Goal: Obtain resource: Download file/media

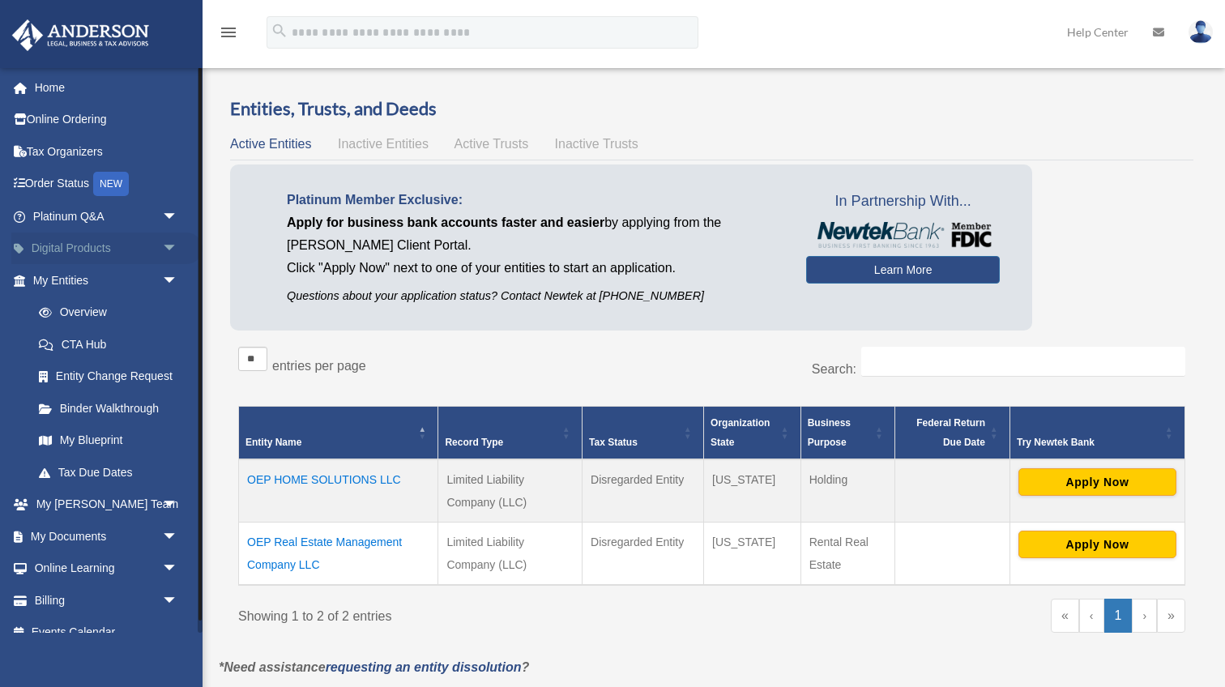
click at [168, 253] on span "arrow_drop_down" at bounding box center [178, 248] width 32 height 33
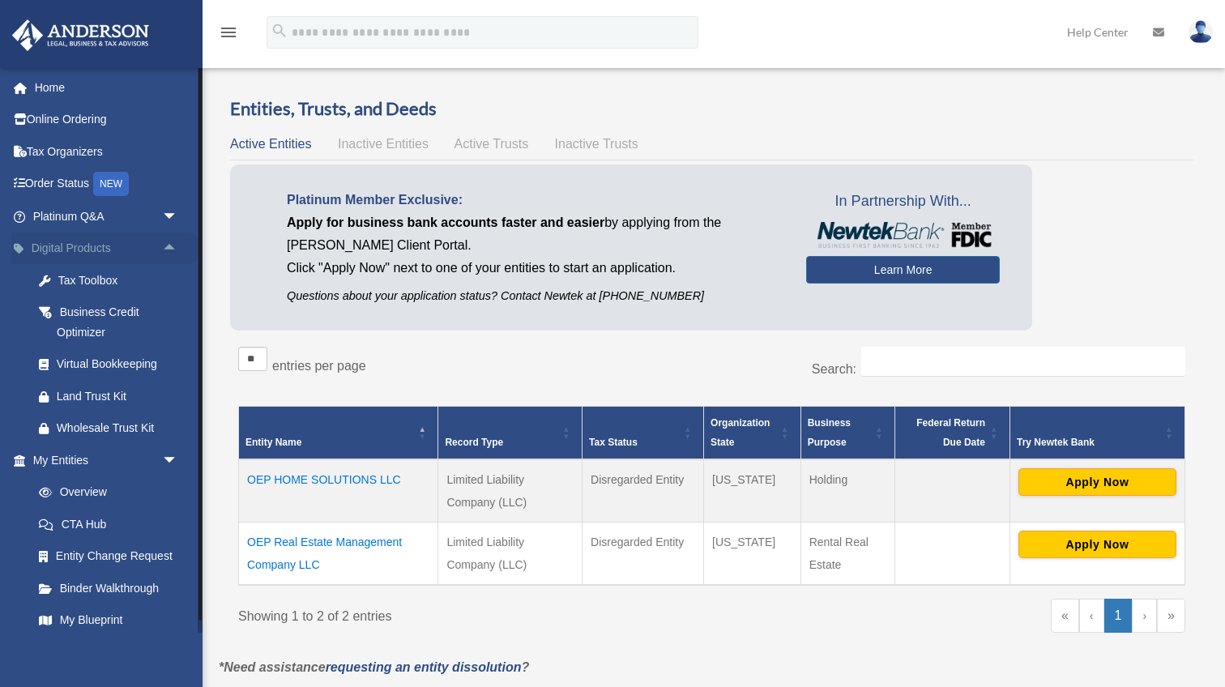
click at [170, 251] on span "arrow_drop_up" at bounding box center [178, 248] width 32 height 33
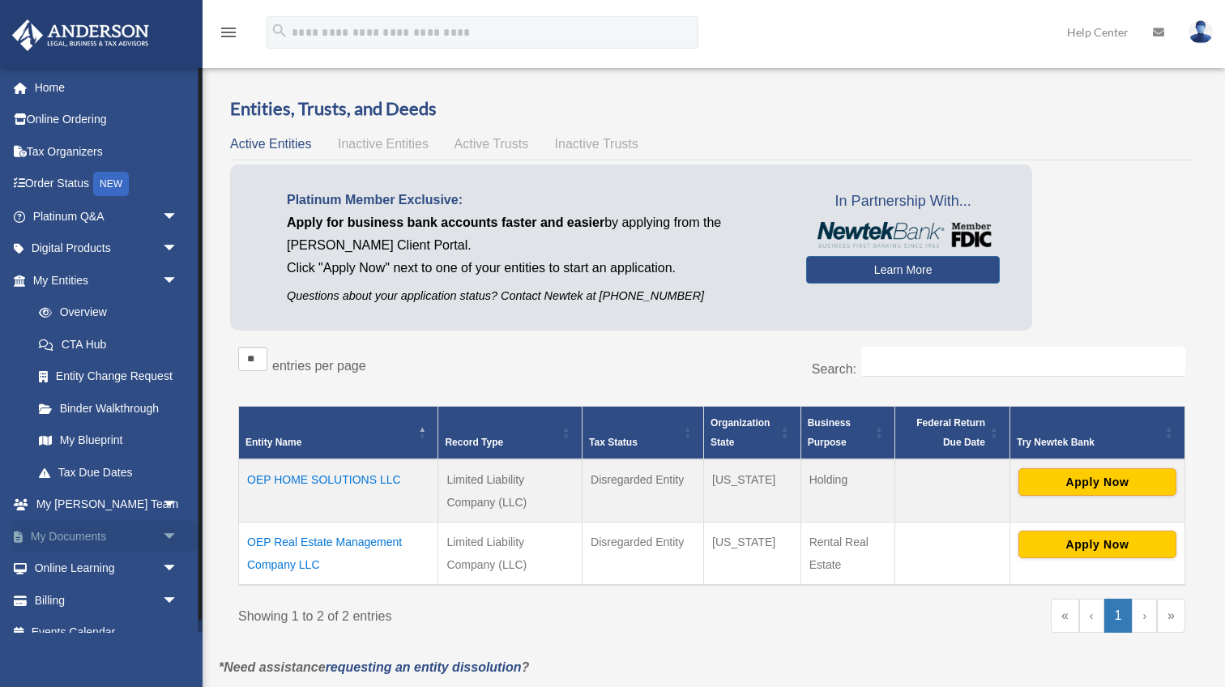
click at [173, 531] on span "arrow_drop_down" at bounding box center [178, 536] width 32 height 33
click at [70, 565] on link "Box" at bounding box center [113, 568] width 180 height 32
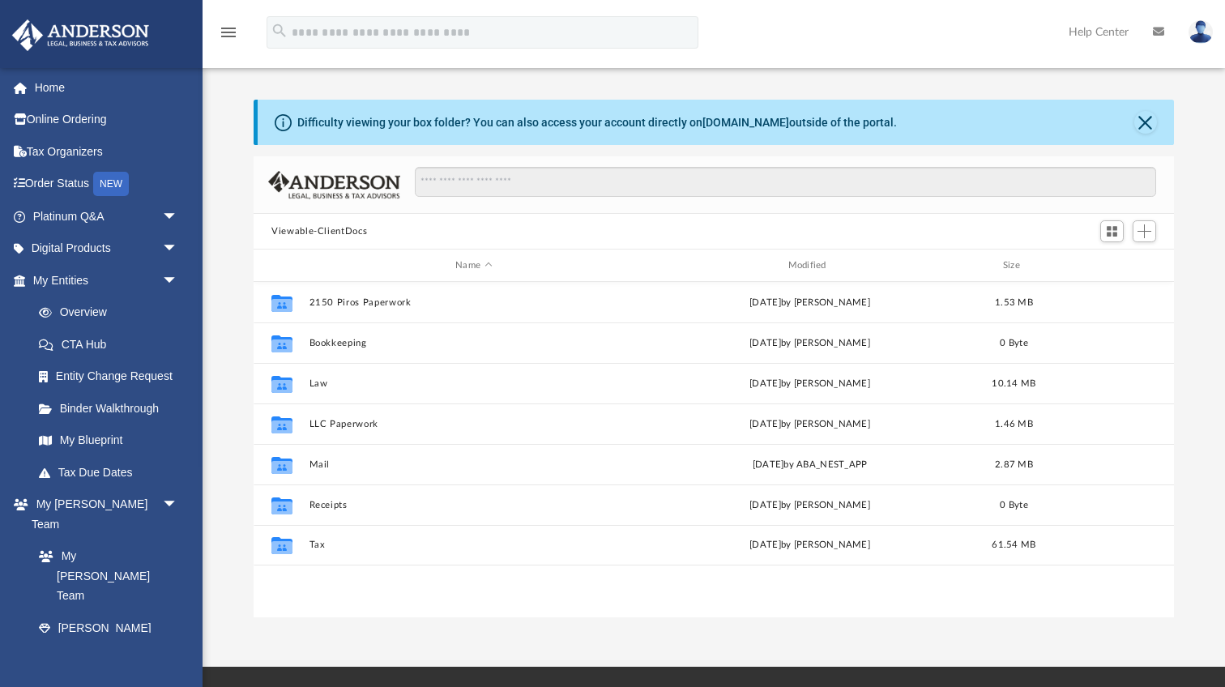
scroll to position [369, 920]
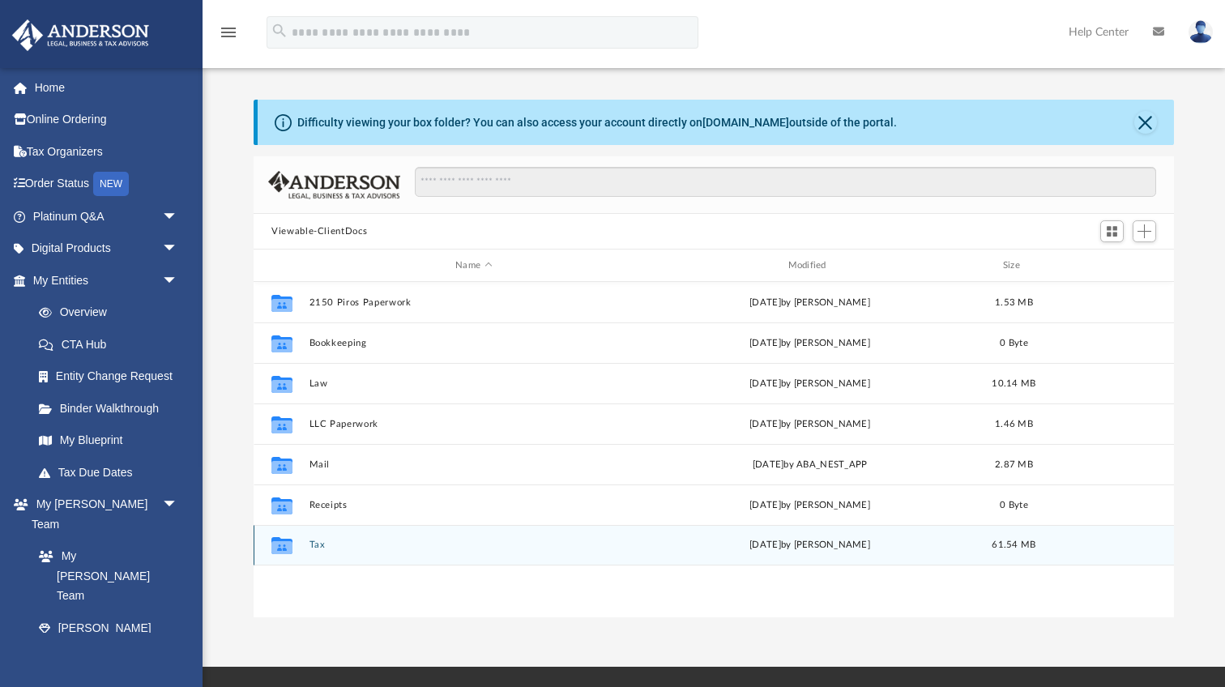
click at [312, 545] on button "Tax" at bounding box center [473, 544] width 329 height 11
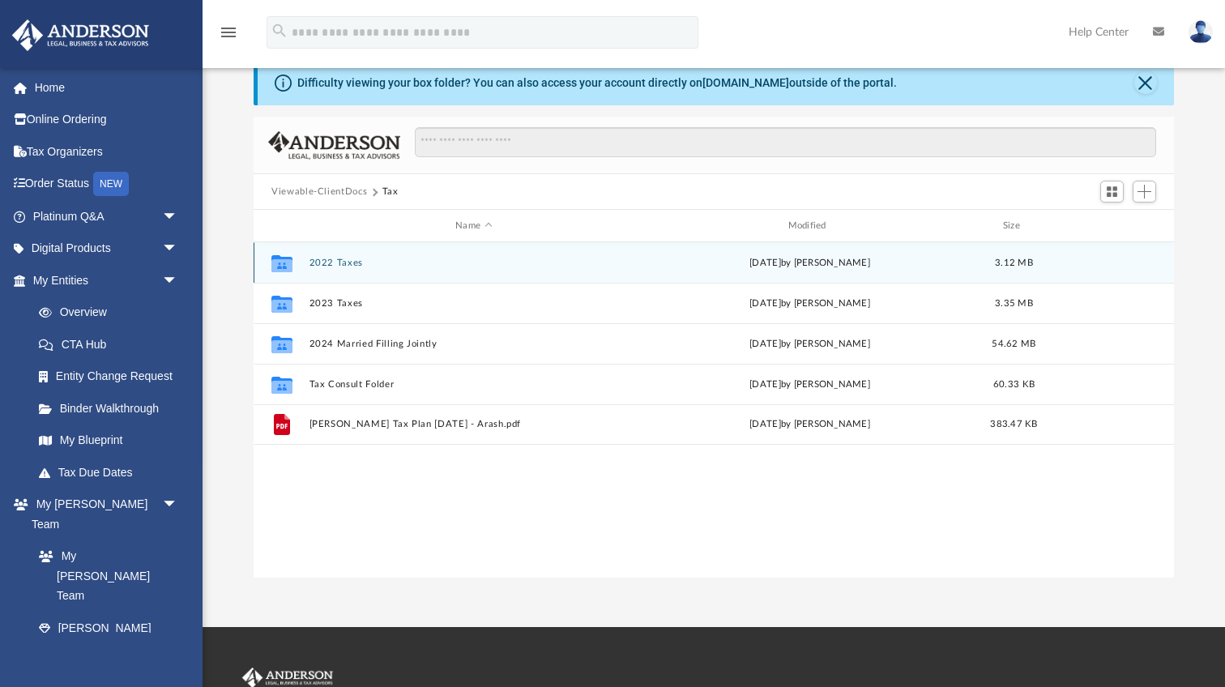
scroll to position [48, 0]
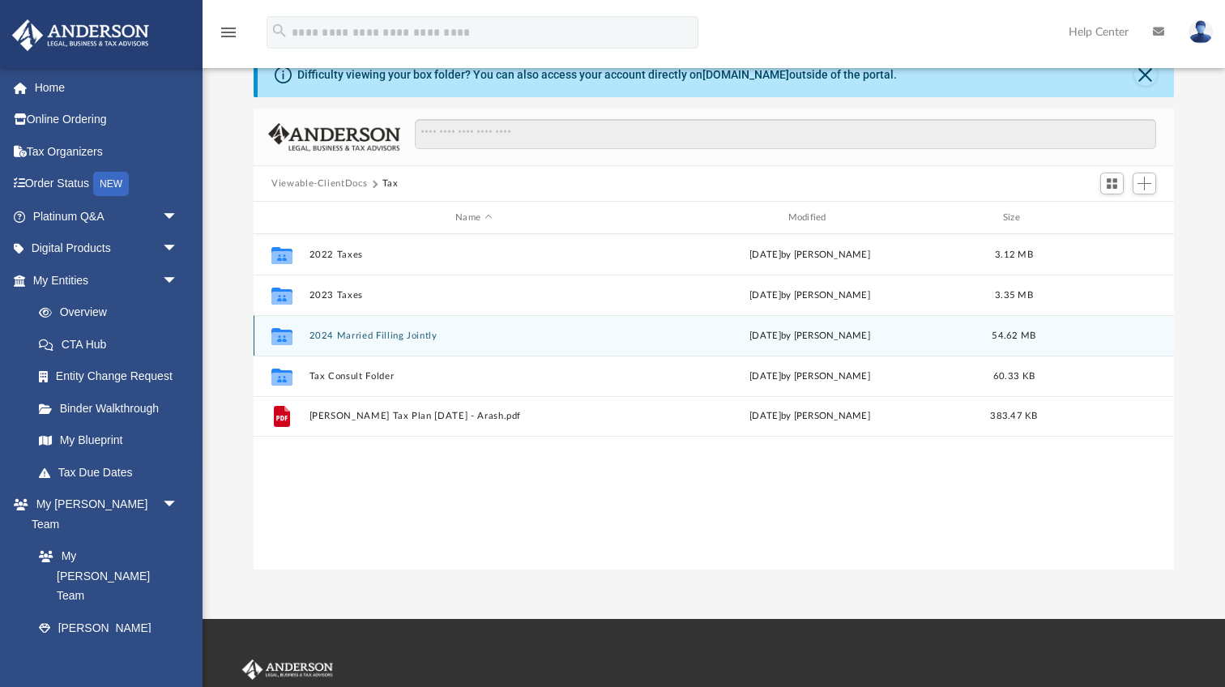
click at [355, 335] on button "2024 Married Filling Jointly" at bounding box center [473, 336] width 329 height 11
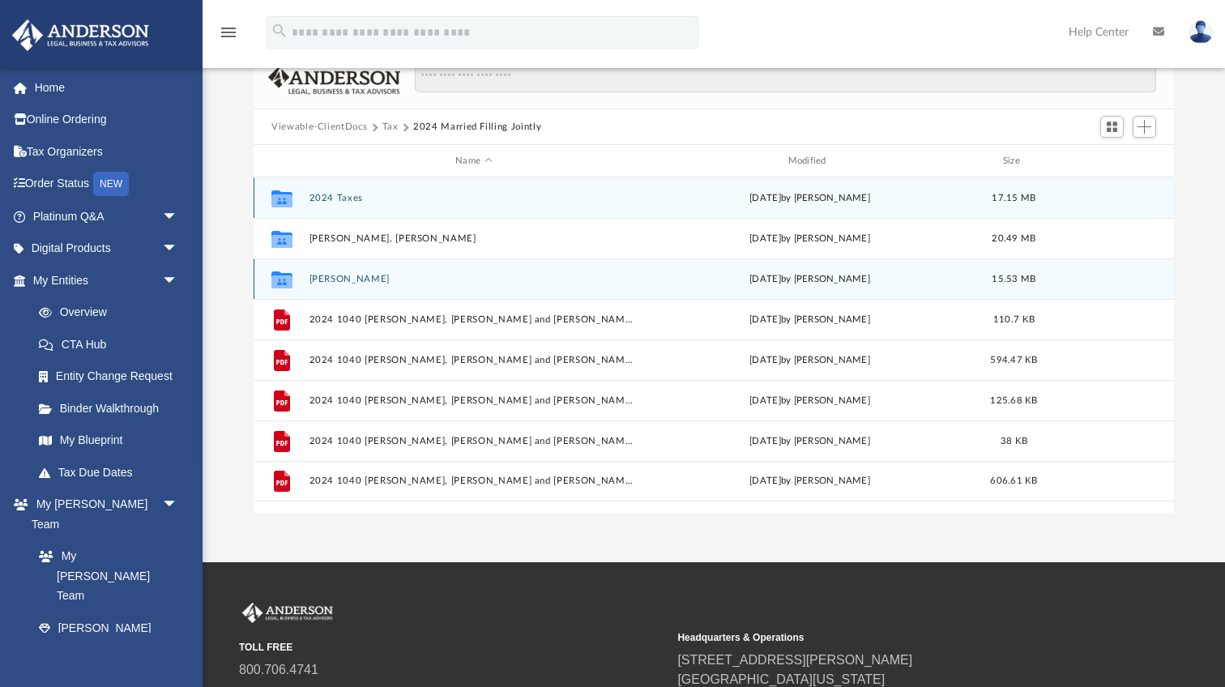
scroll to position [117, 0]
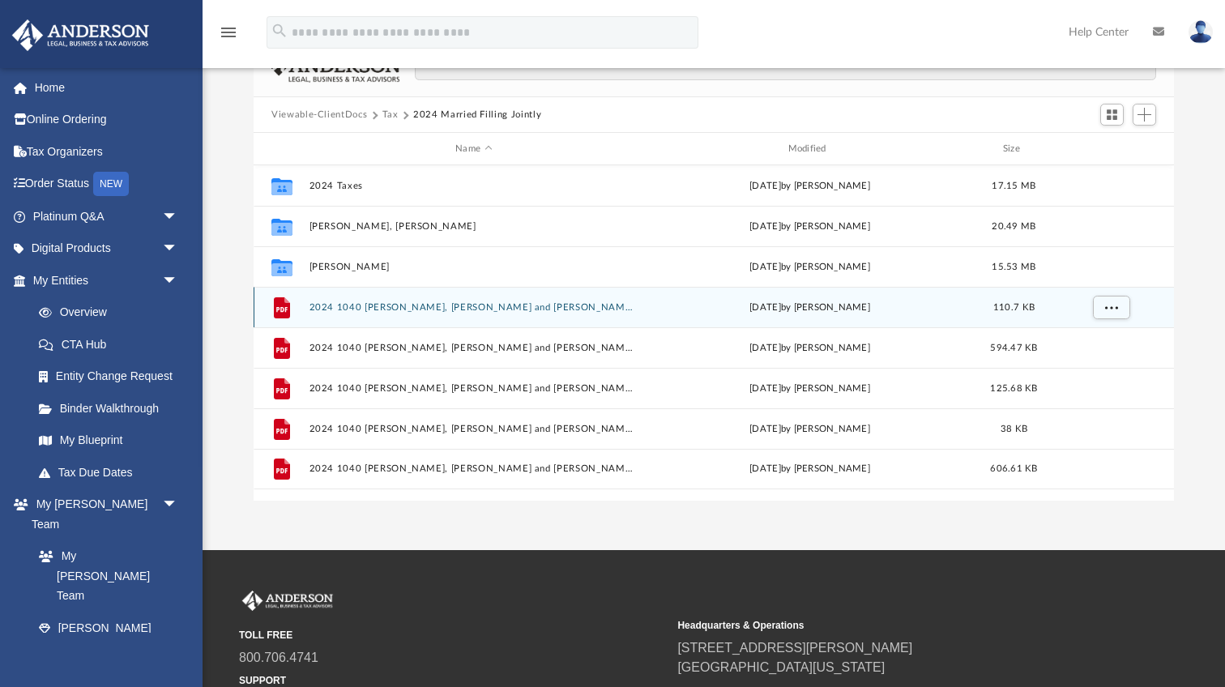
click at [493, 302] on button "2024 1040 [PERSON_NAME], [PERSON_NAME] and [PERSON_NAME] - 1040-ES Payment Vouc…" at bounding box center [473, 307] width 329 height 11
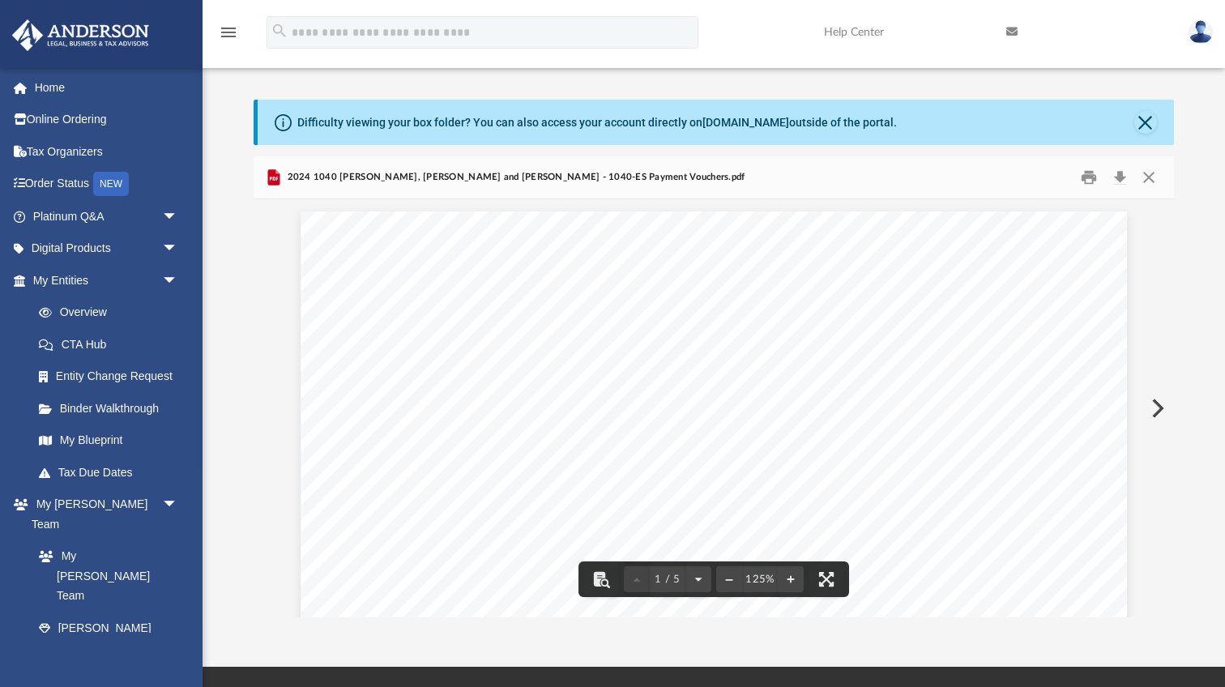
scroll to position [0, 0]
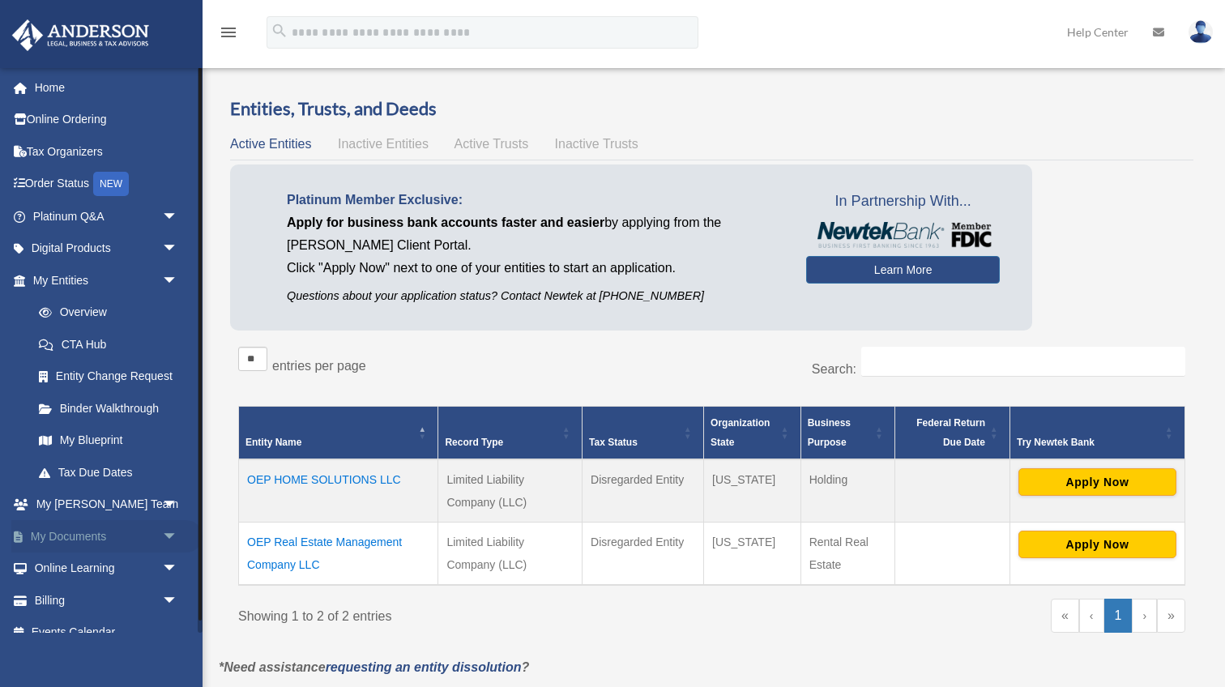
click at [169, 535] on span "arrow_drop_down" at bounding box center [178, 536] width 32 height 33
click at [70, 557] on link "Box" at bounding box center [113, 568] width 180 height 32
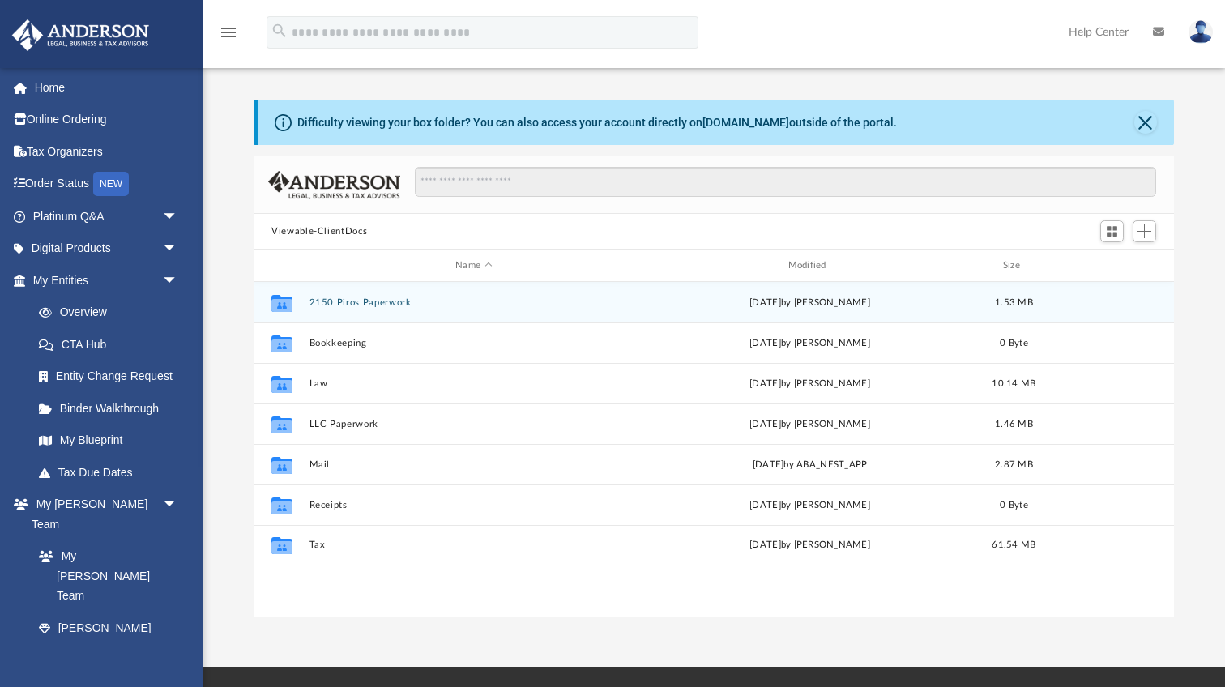
scroll to position [369, 920]
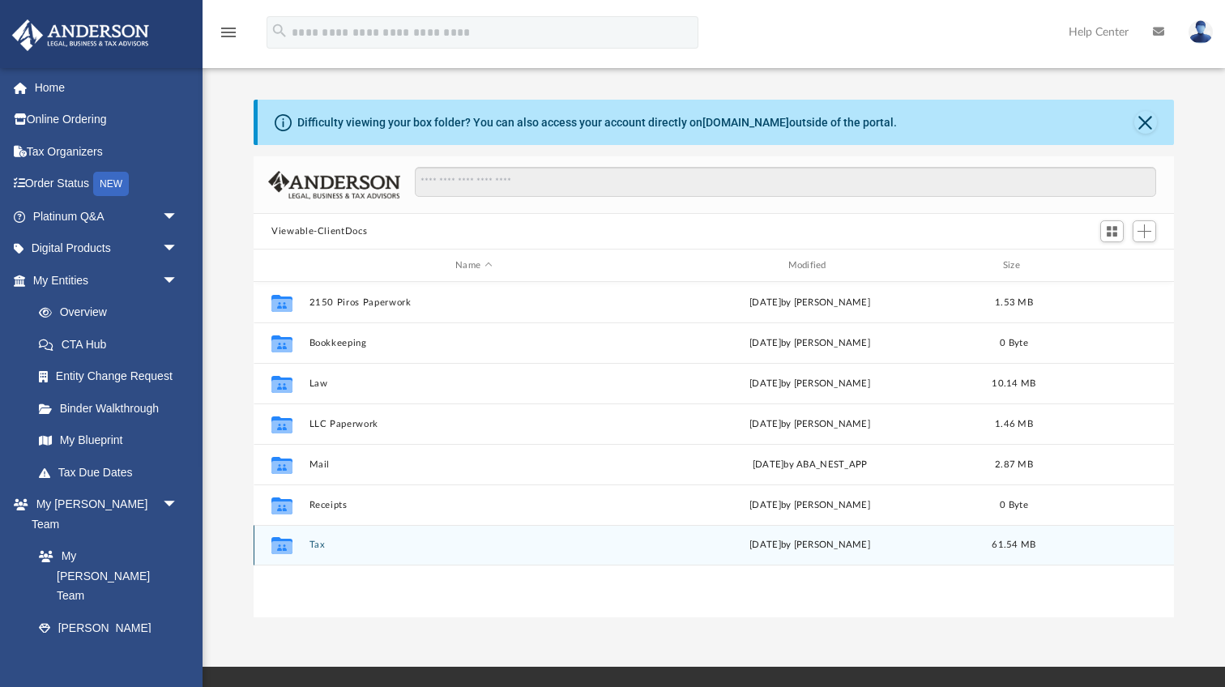
click at [317, 550] on div "Collaborated Folder Tax [DATE] by [PERSON_NAME] 61.54 MB" at bounding box center [714, 545] width 920 height 41
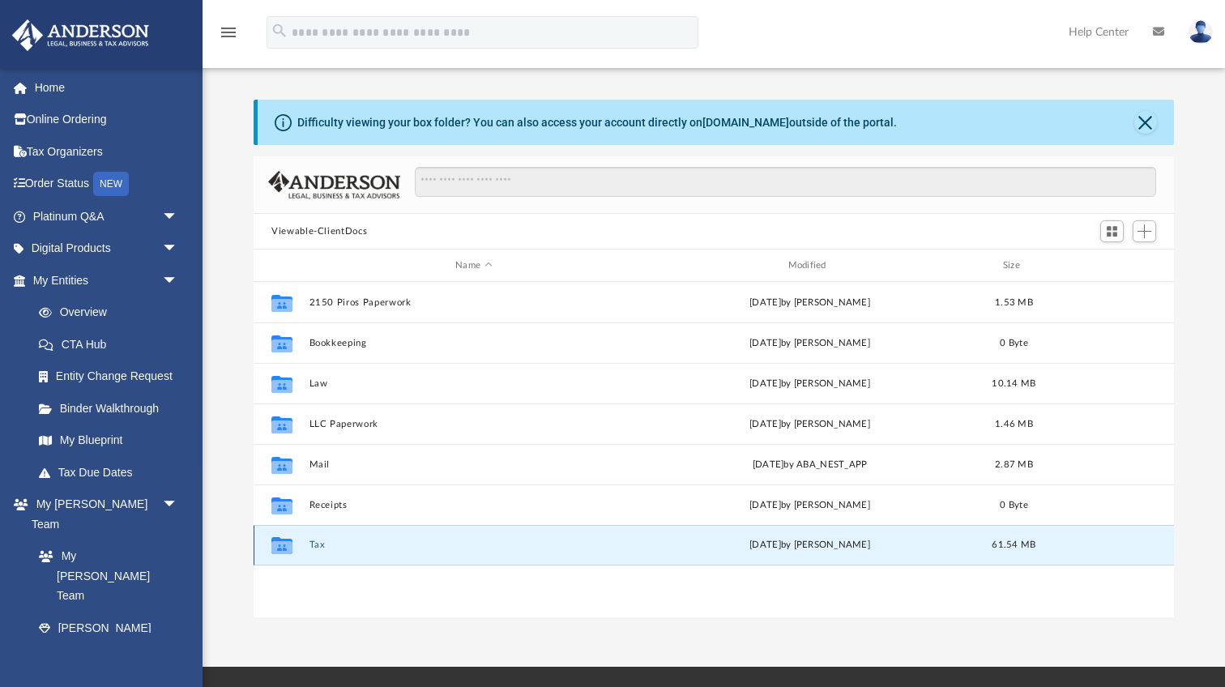
click at [317, 548] on button "Tax" at bounding box center [473, 544] width 329 height 11
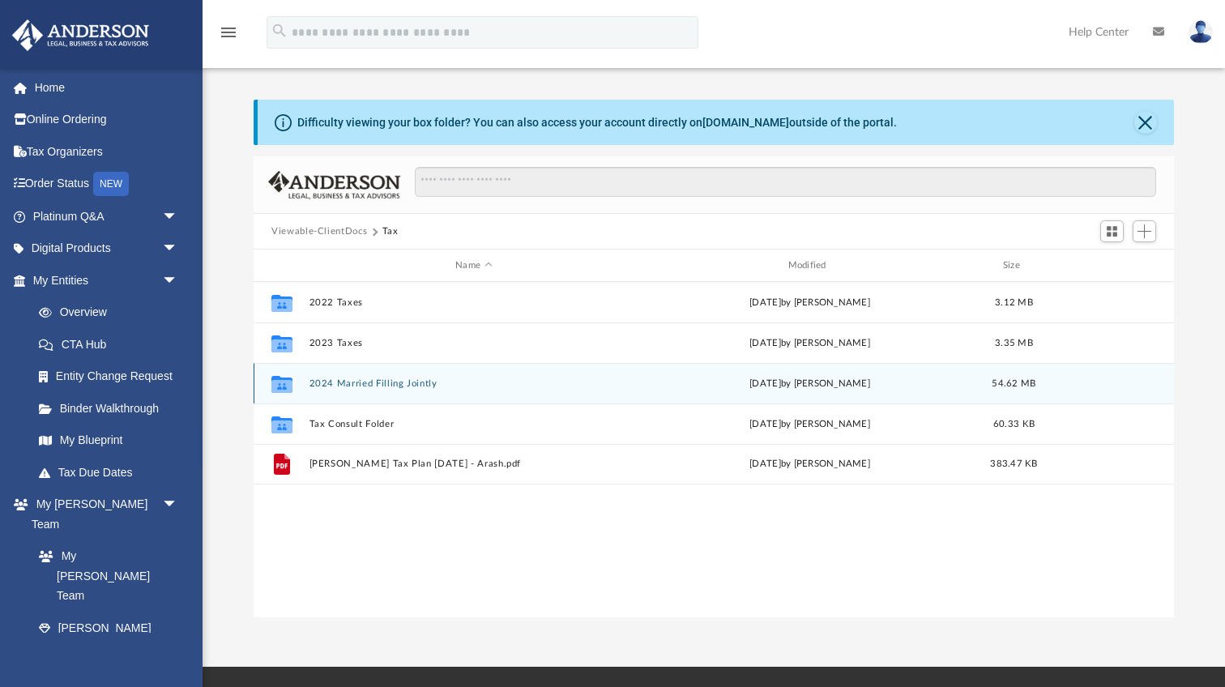
click at [346, 382] on button "2024 Married Filling Jointly" at bounding box center [473, 383] width 329 height 11
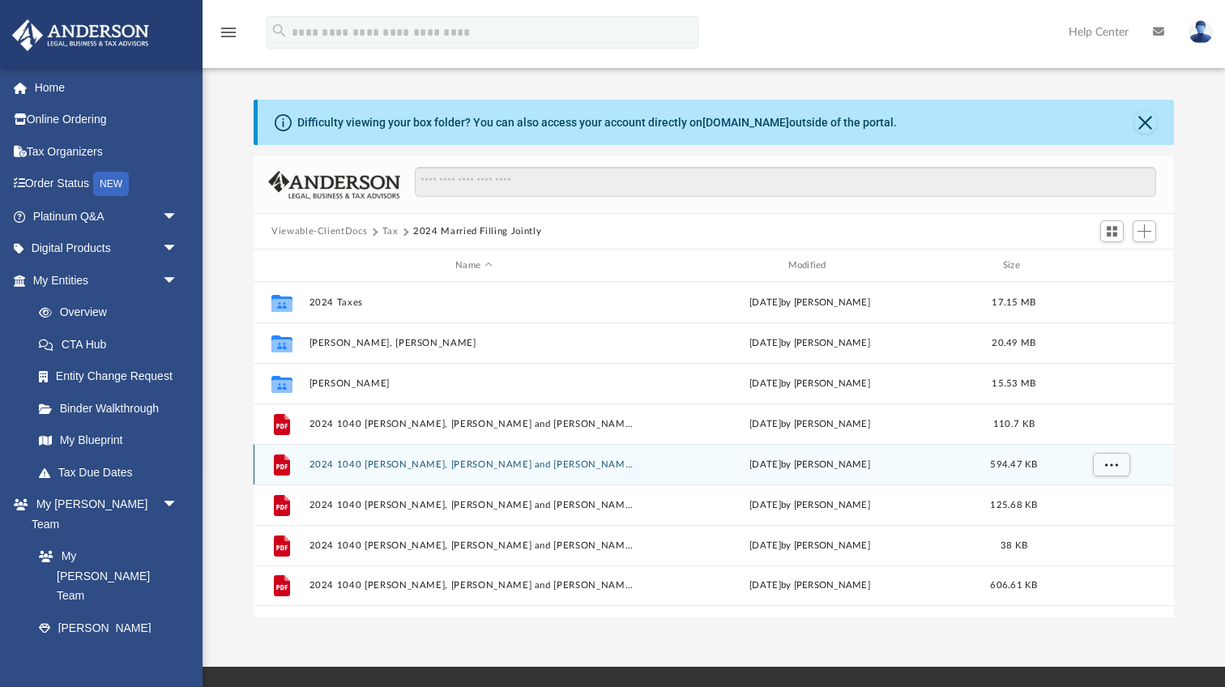
click at [402, 465] on button "2024 1040 [PERSON_NAME], [PERSON_NAME] and [PERSON_NAME] - Completed Copy.pdf" at bounding box center [473, 464] width 329 height 11
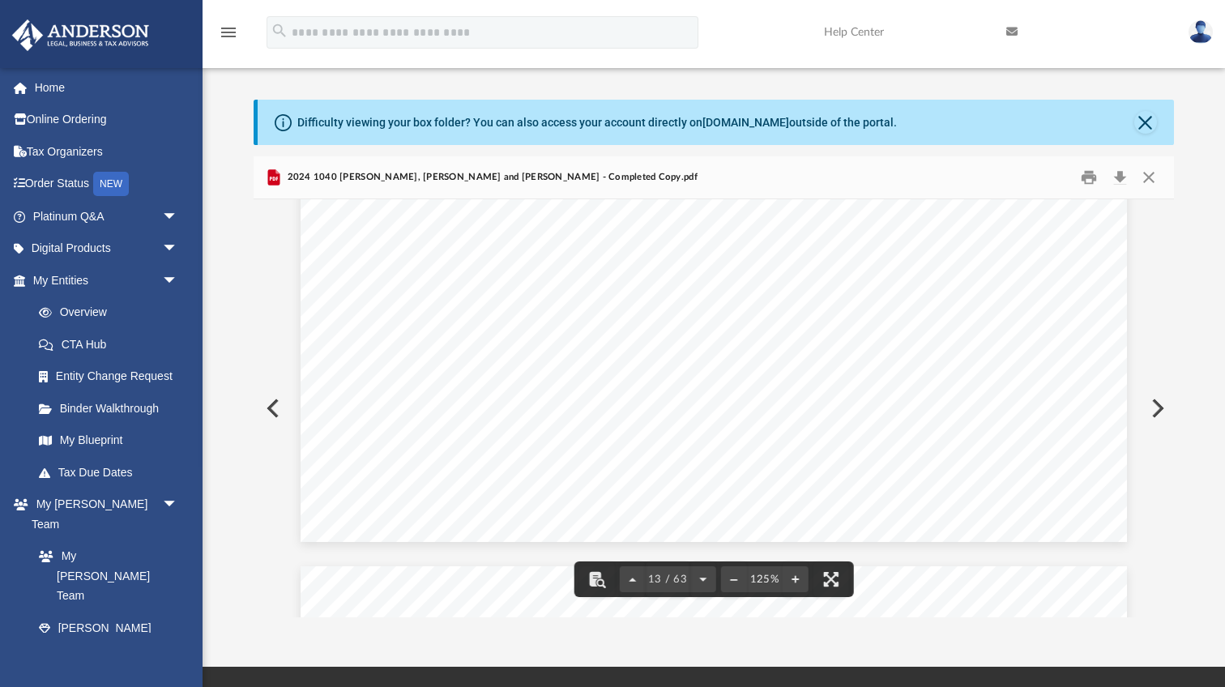
scroll to position [13611, 0]
click at [1149, 124] on button "Close" at bounding box center [1145, 122] width 23 height 23
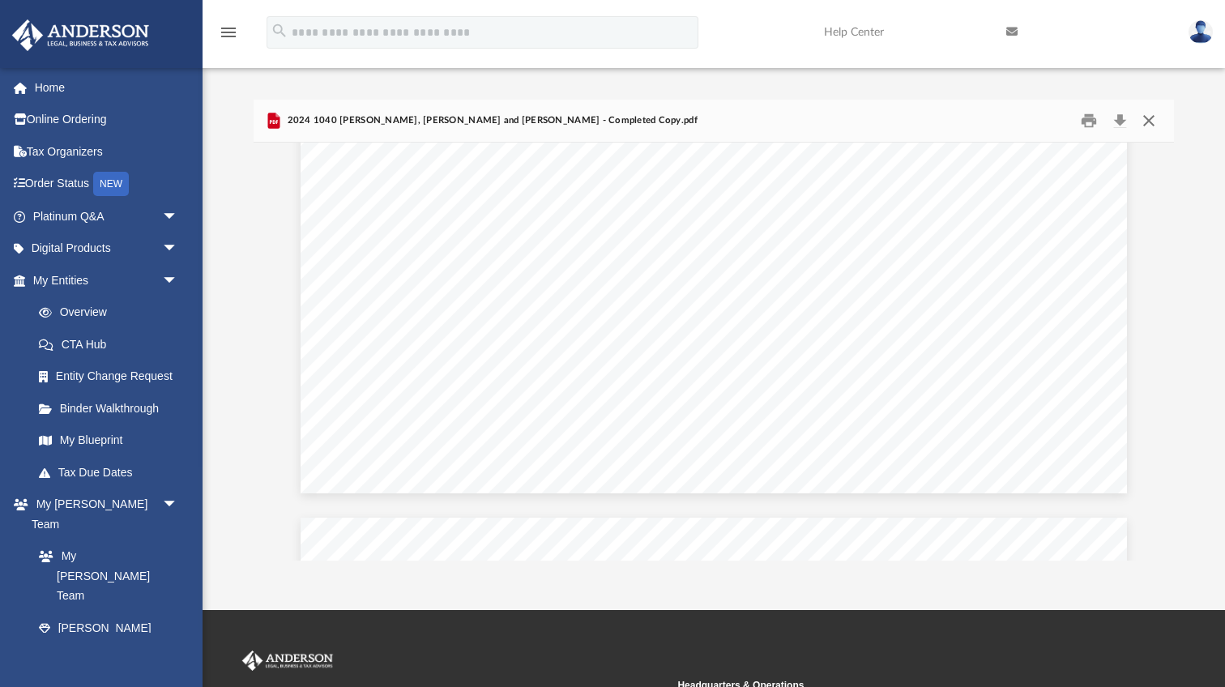
click at [1147, 121] on button "Close" at bounding box center [1148, 121] width 29 height 25
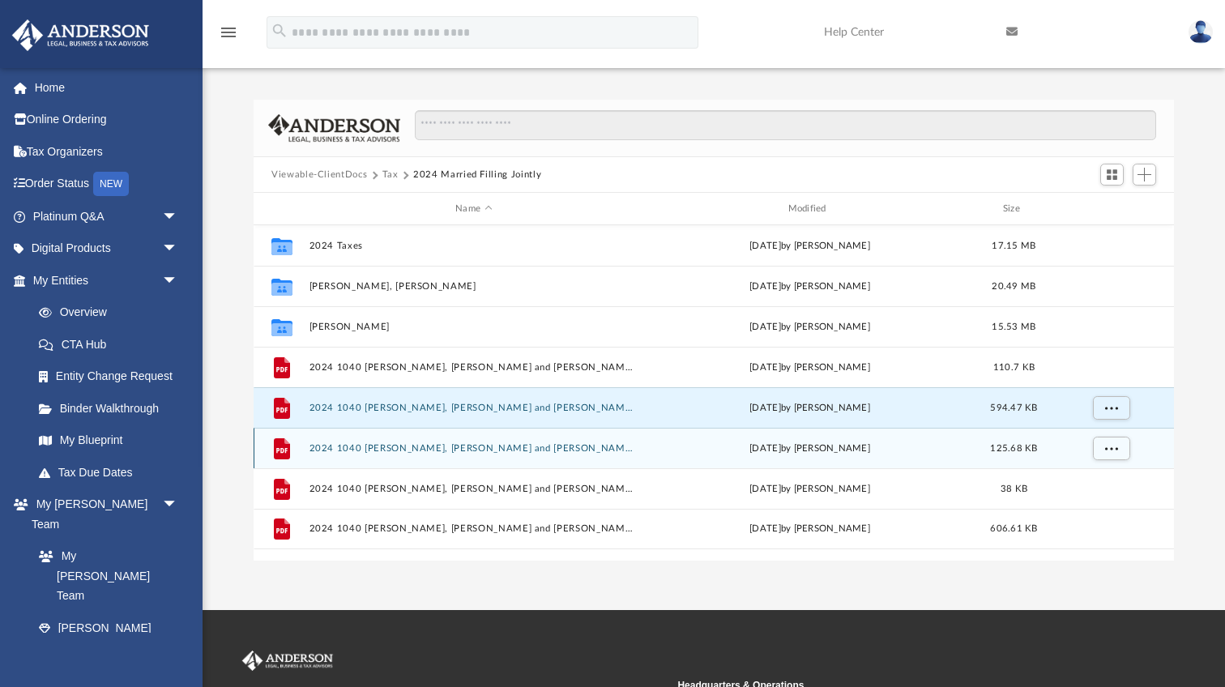
click at [480, 450] on button "2024 1040 [PERSON_NAME], [PERSON_NAME] and [PERSON_NAME] - e-file authorization…" at bounding box center [473, 448] width 329 height 11
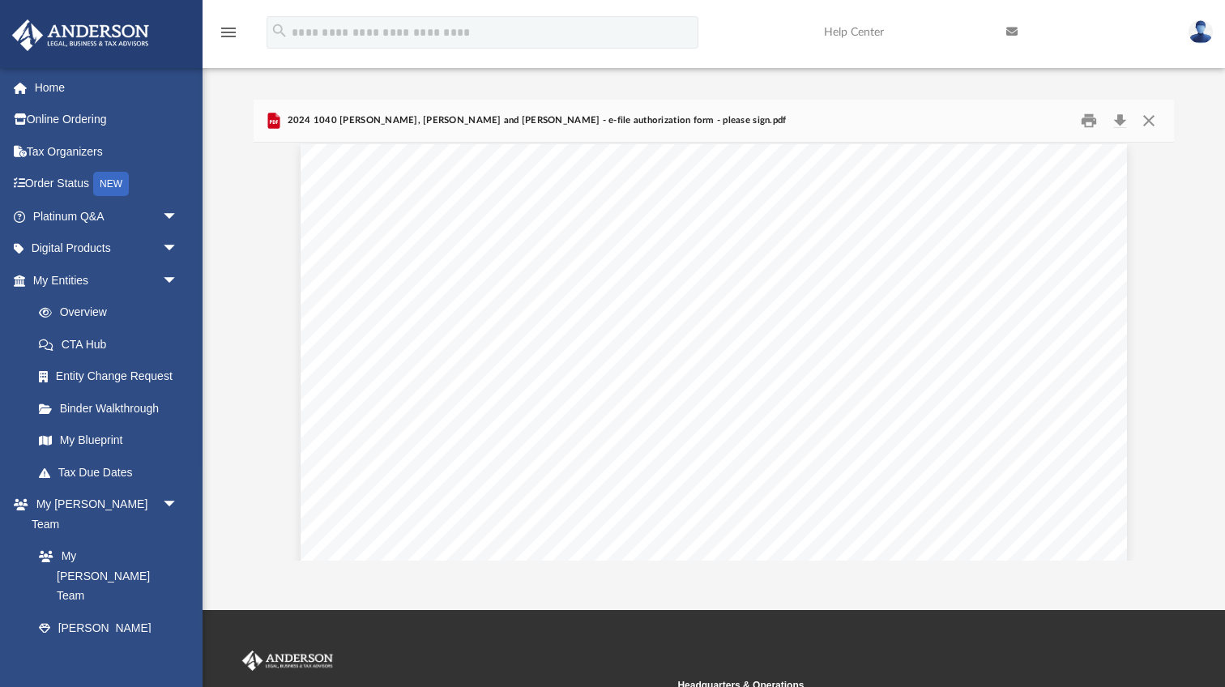
scroll to position [2, 0]
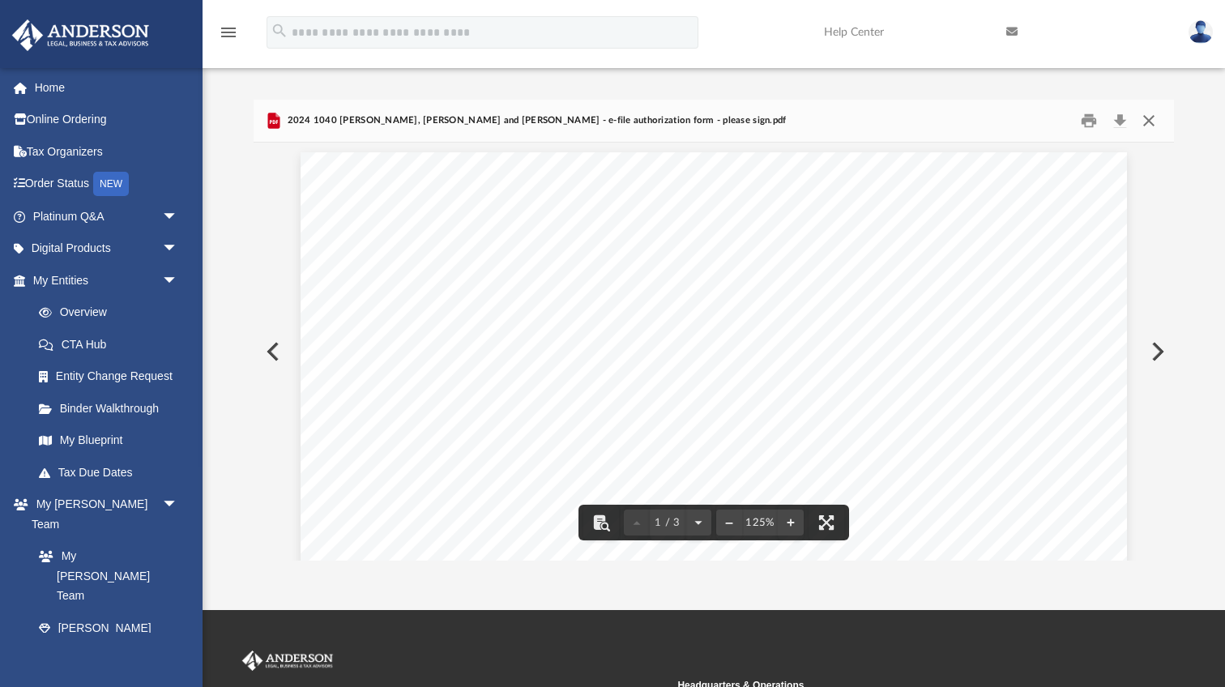
click at [1147, 122] on button "Close" at bounding box center [1148, 121] width 29 height 25
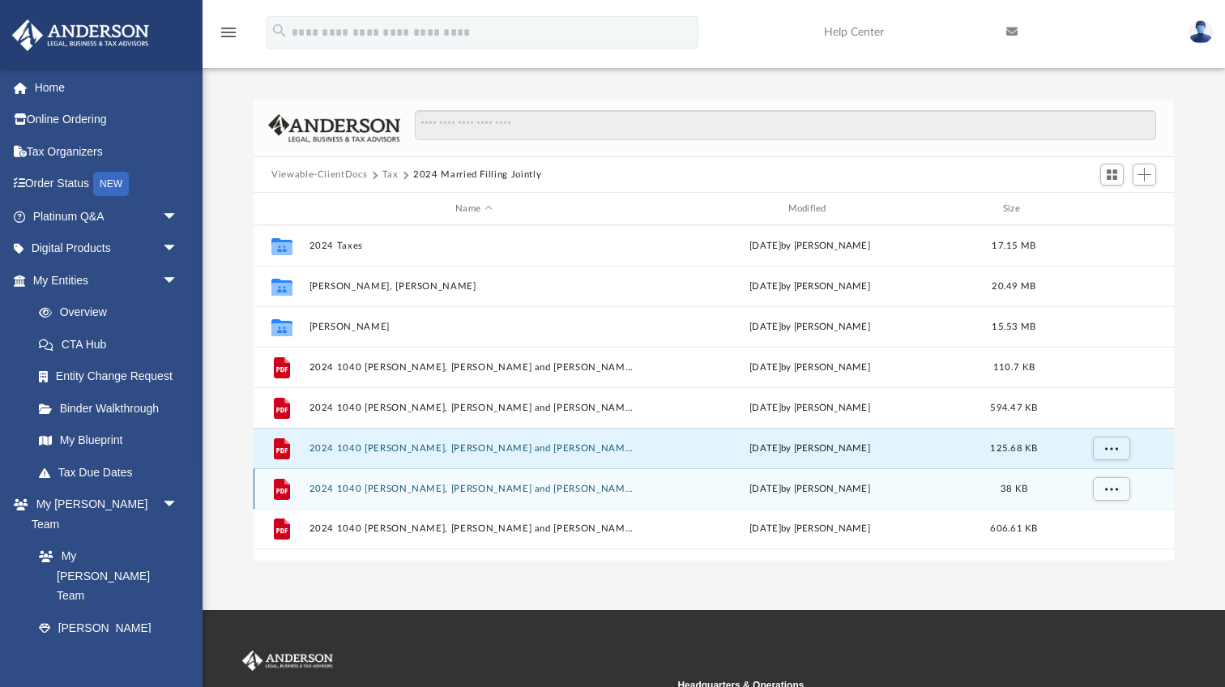
click at [502, 487] on button "2024 1040 [PERSON_NAME], [PERSON_NAME] and [PERSON_NAME] Instructions.pdf" at bounding box center [473, 489] width 329 height 11
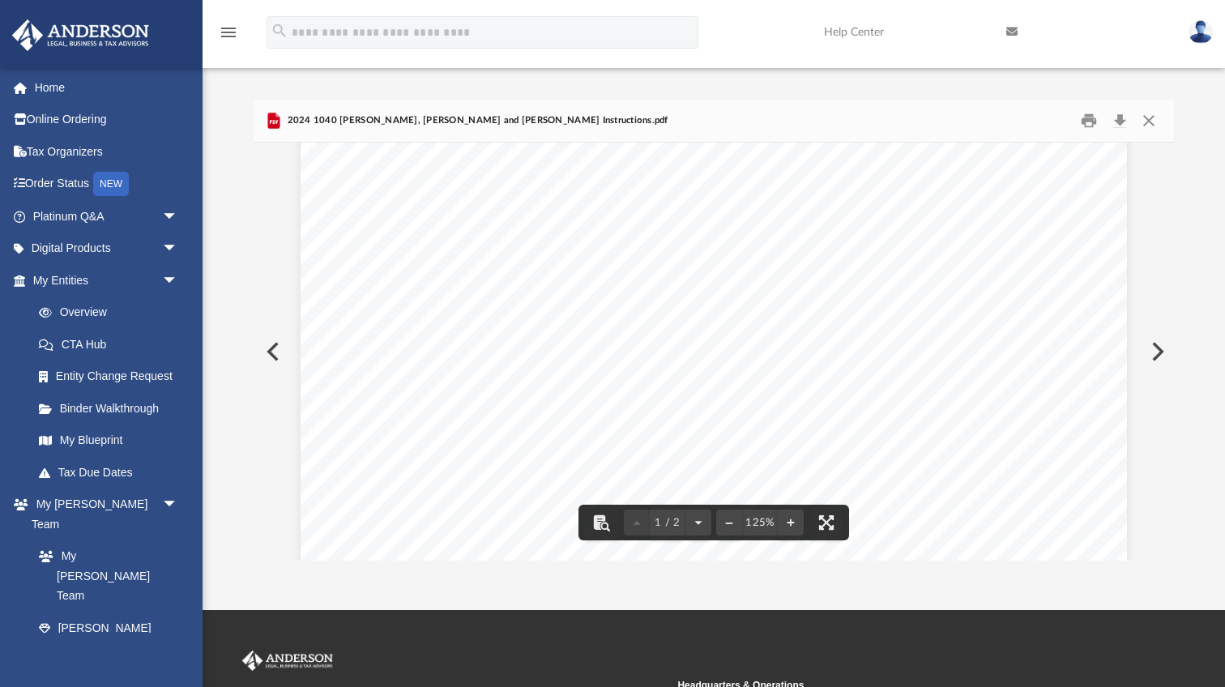
scroll to position [0, 0]
click at [1157, 122] on button "Close" at bounding box center [1148, 121] width 29 height 25
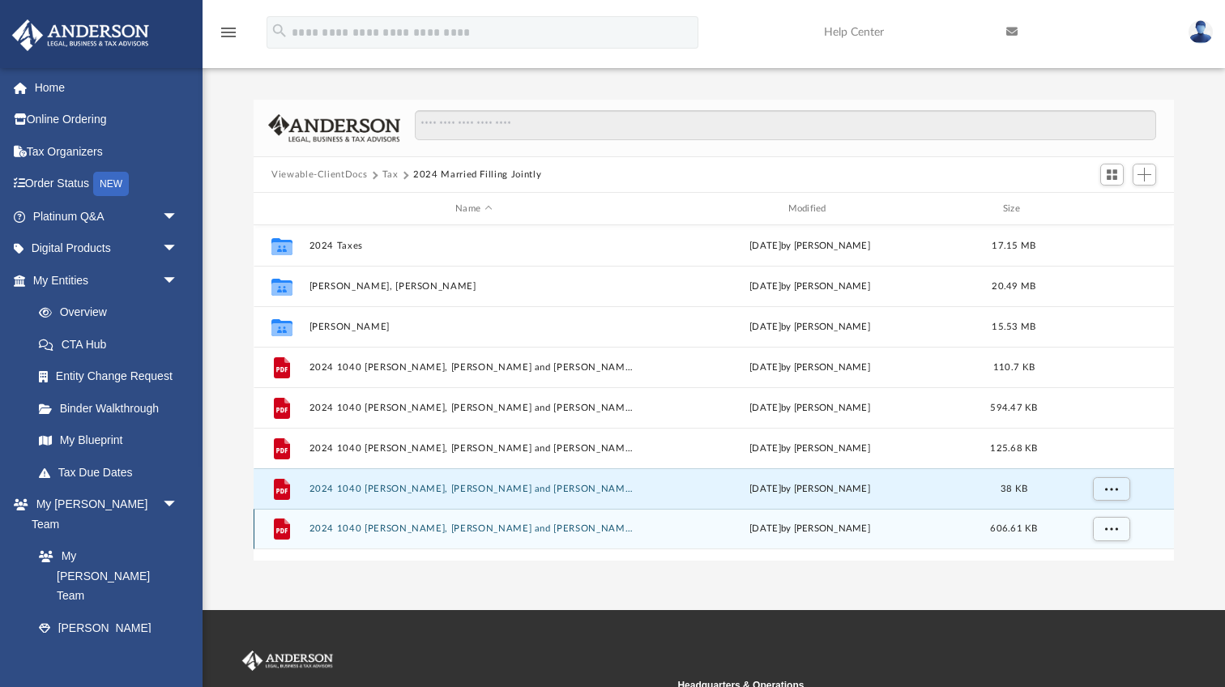
click at [533, 527] on button "2024 1040 [PERSON_NAME], [PERSON_NAME] and [PERSON_NAME] - Review Copy.pdf" at bounding box center [473, 528] width 329 height 11
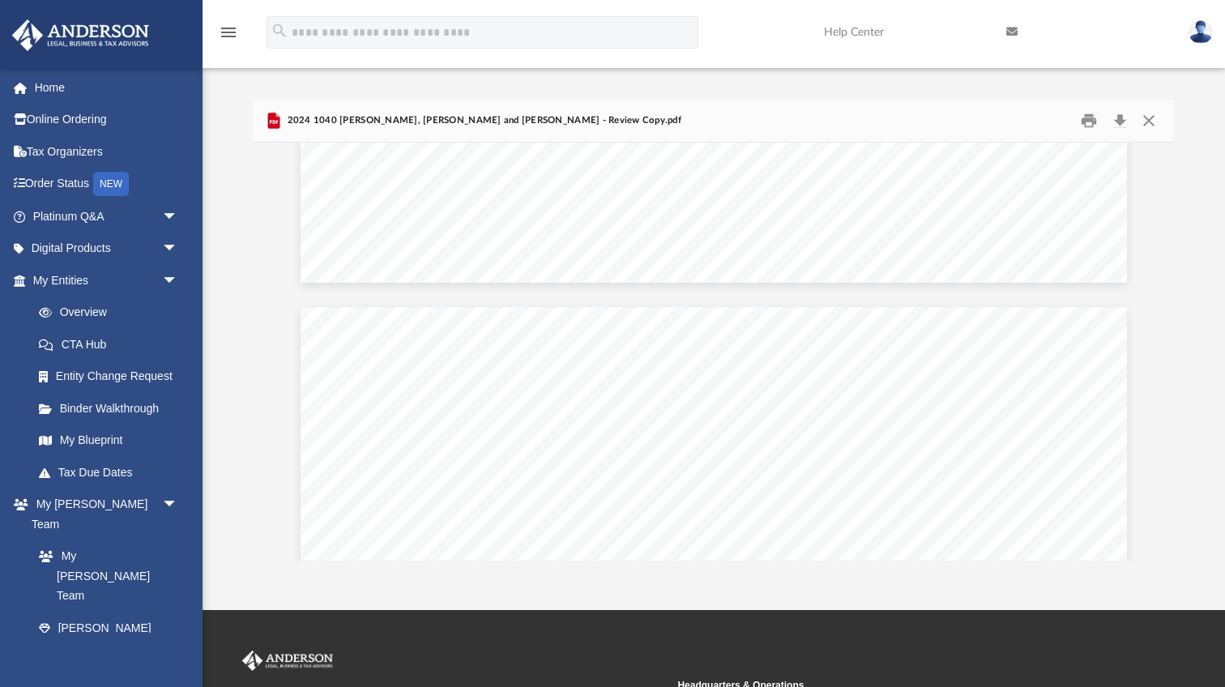
scroll to position [17147, 0]
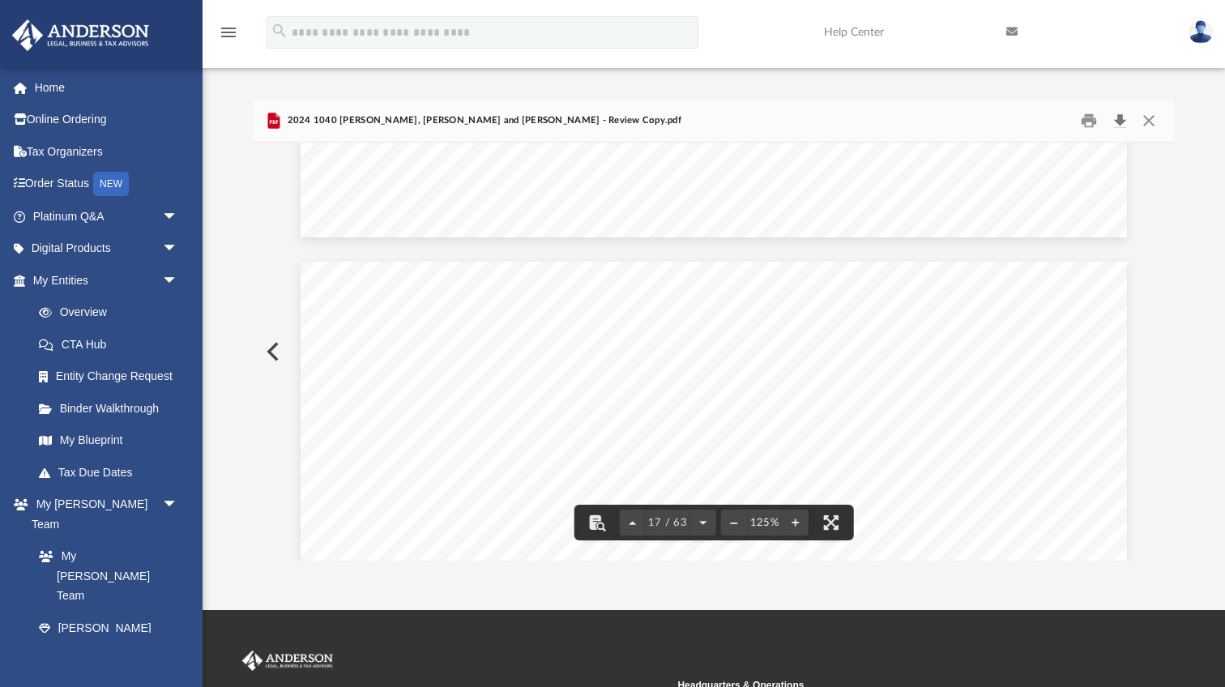
click at [1121, 125] on button "Download" at bounding box center [1119, 121] width 29 height 25
click at [1149, 120] on button "Close" at bounding box center [1148, 121] width 29 height 25
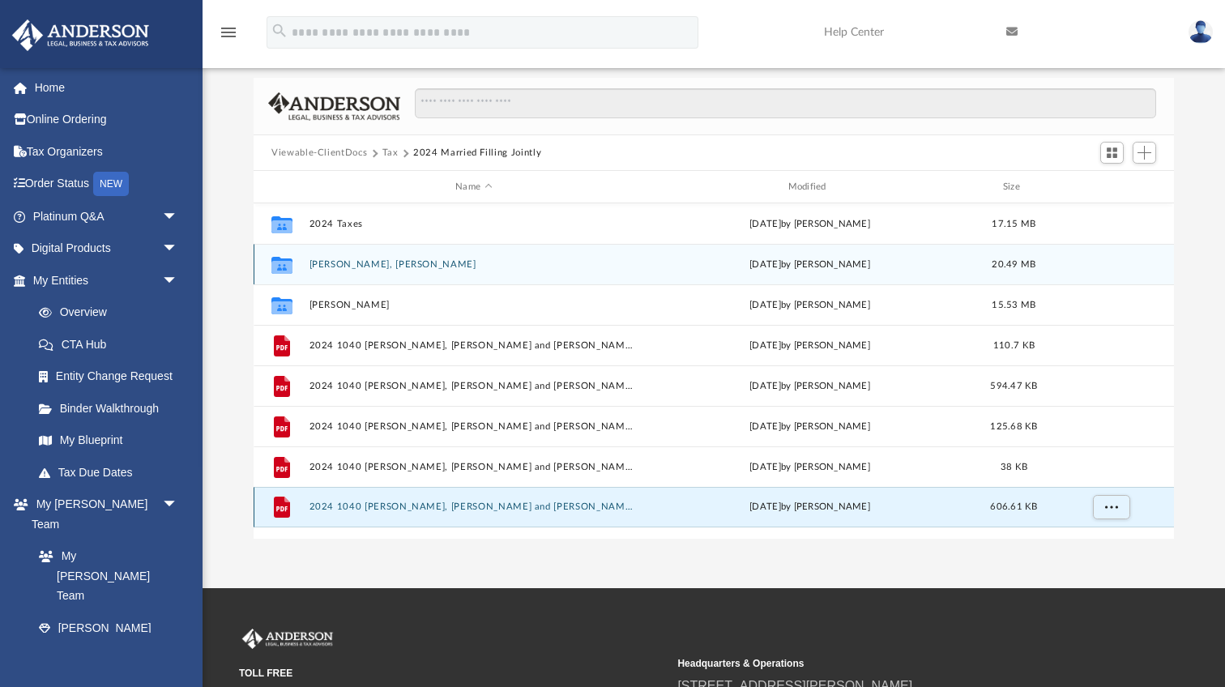
scroll to position [58, 0]
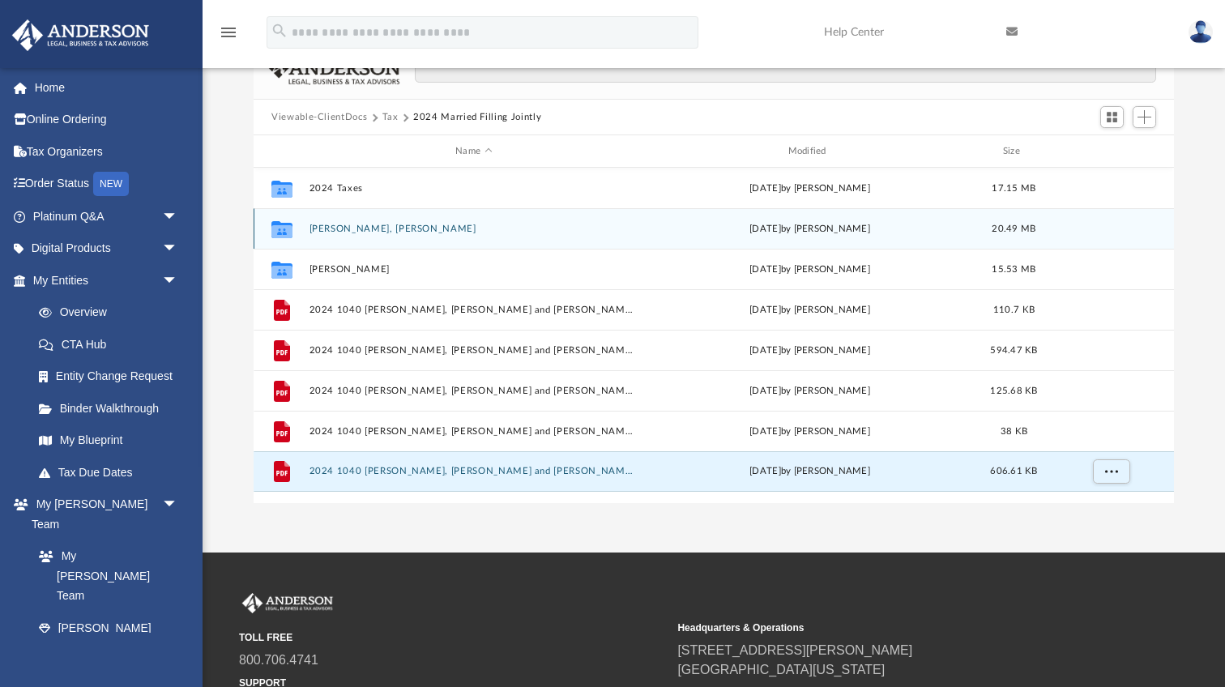
click at [374, 232] on button "[PERSON_NAME], [PERSON_NAME]" at bounding box center [473, 229] width 329 height 11
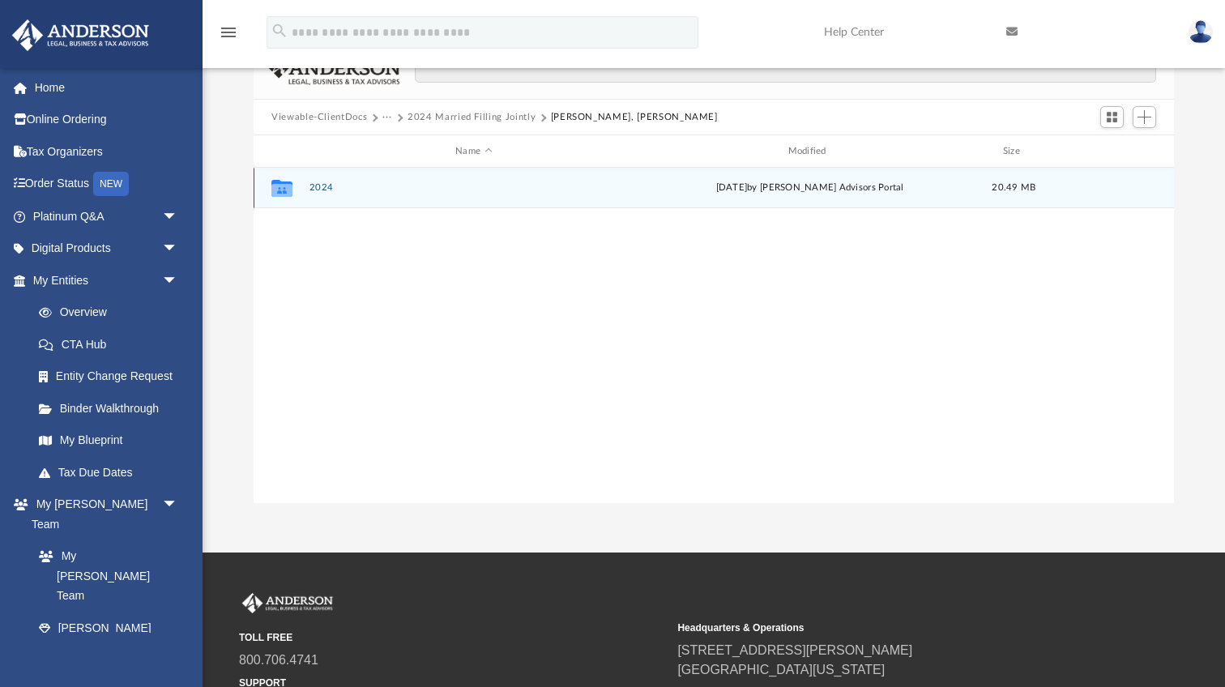
click at [321, 185] on button "2024" at bounding box center [473, 187] width 329 height 11
click at [364, 182] on button "Digital Tax Organizer" at bounding box center [473, 187] width 329 height 11
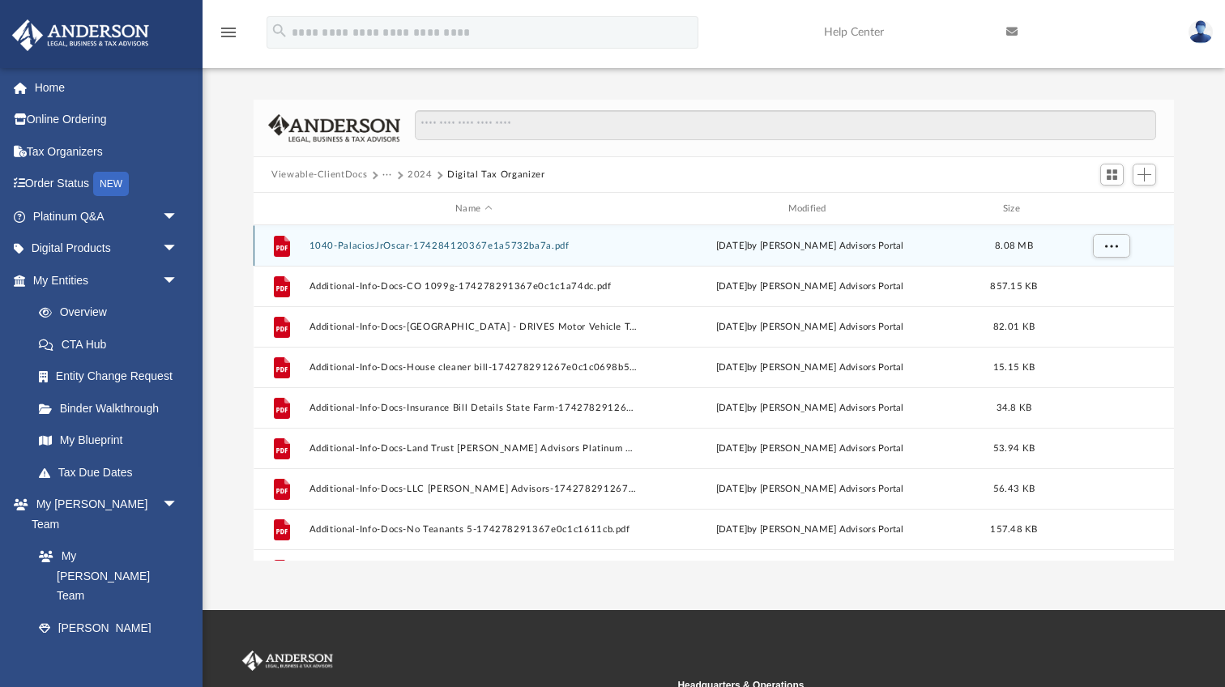
scroll to position [0, 0]
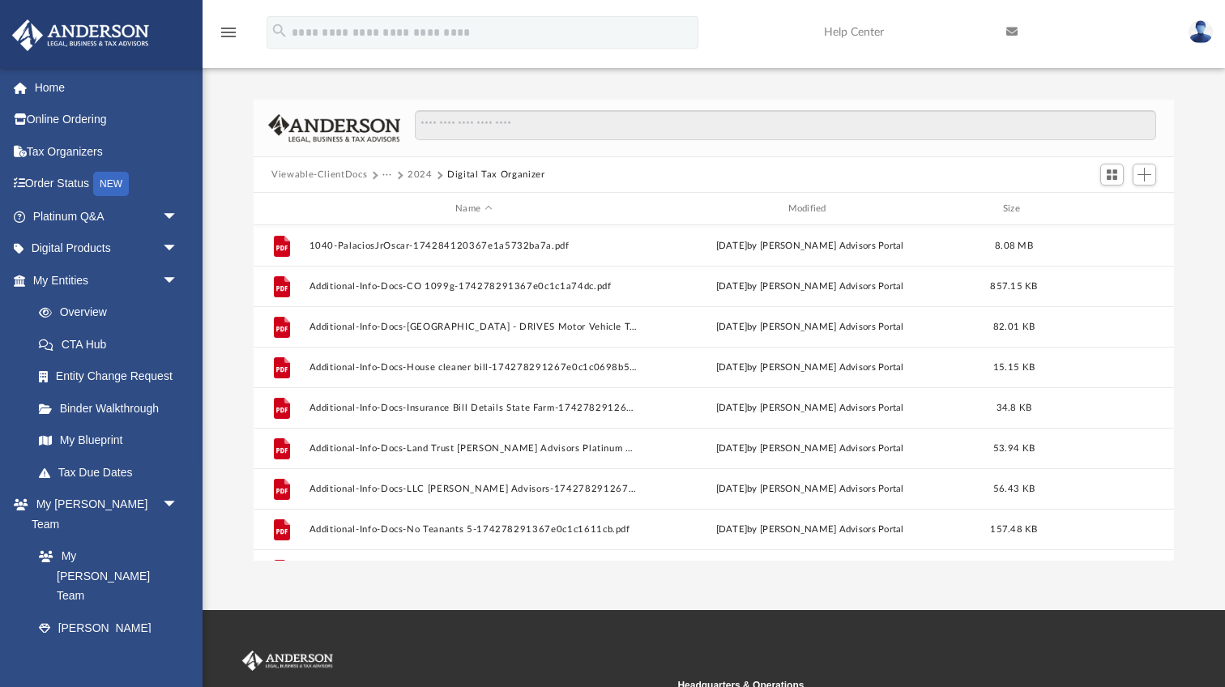
click at [416, 176] on button "2024" at bounding box center [419, 175] width 25 height 15
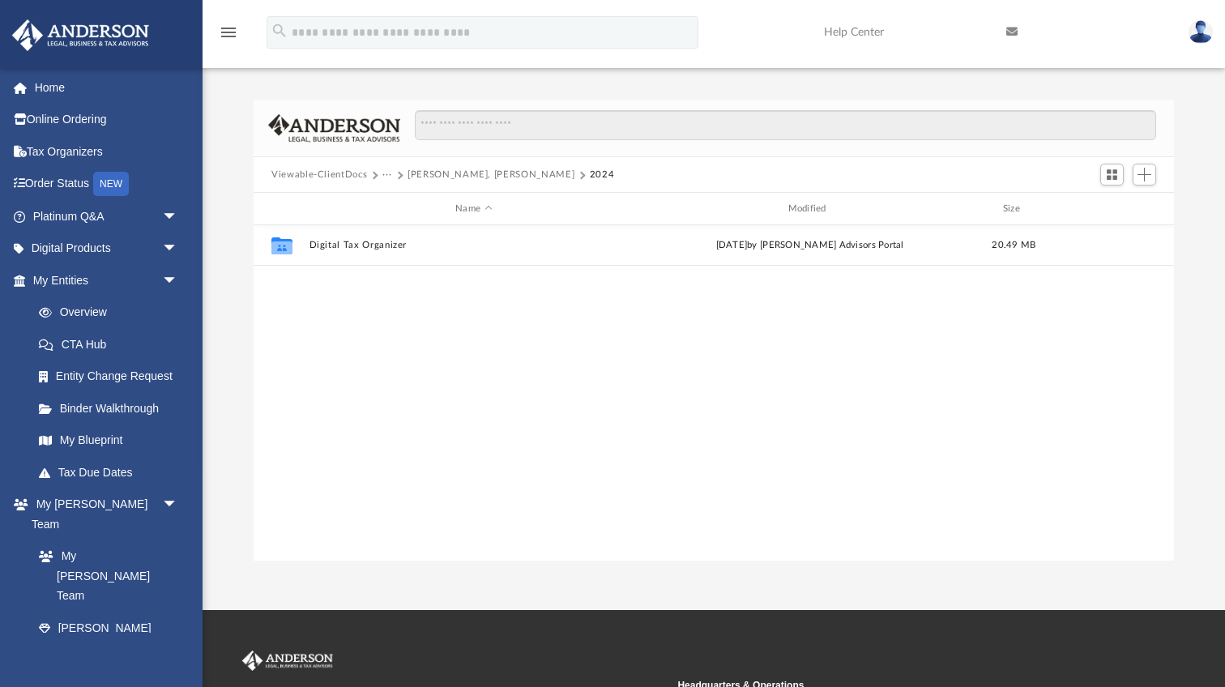
click at [357, 173] on button "Viewable-ClientDocs" at bounding box center [319, 175] width 96 height 15
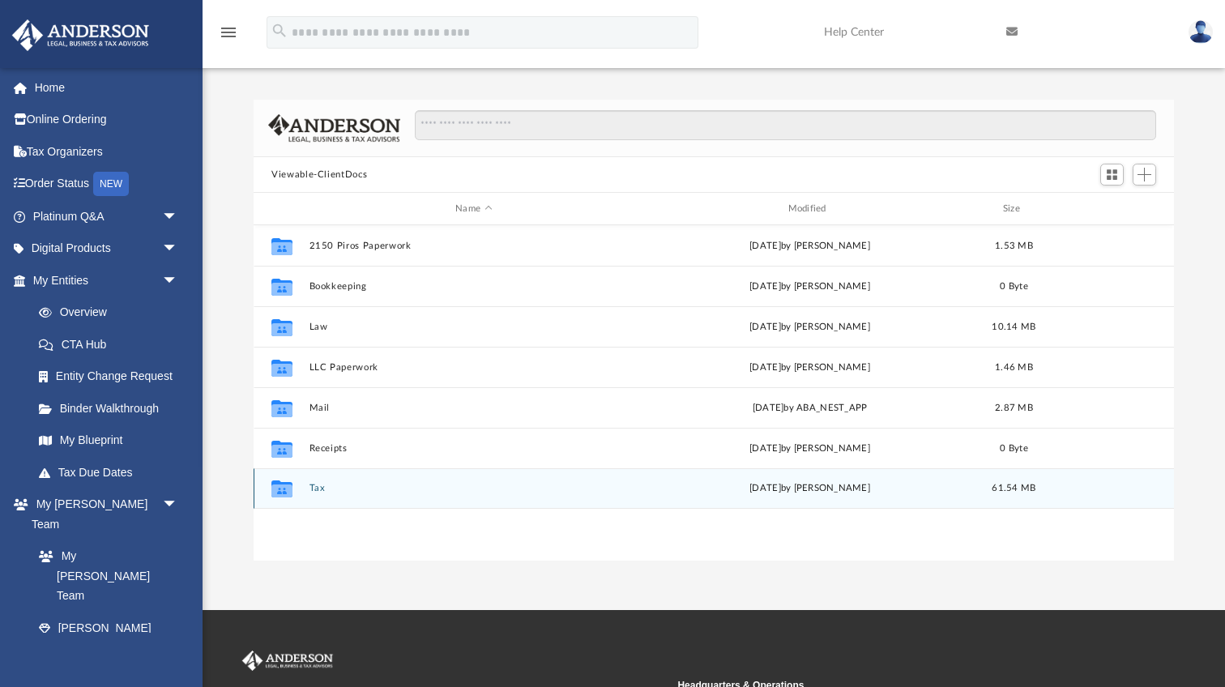
click at [318, 488] on button "Tax" at bounding box center [473, 488] width 329 height 11
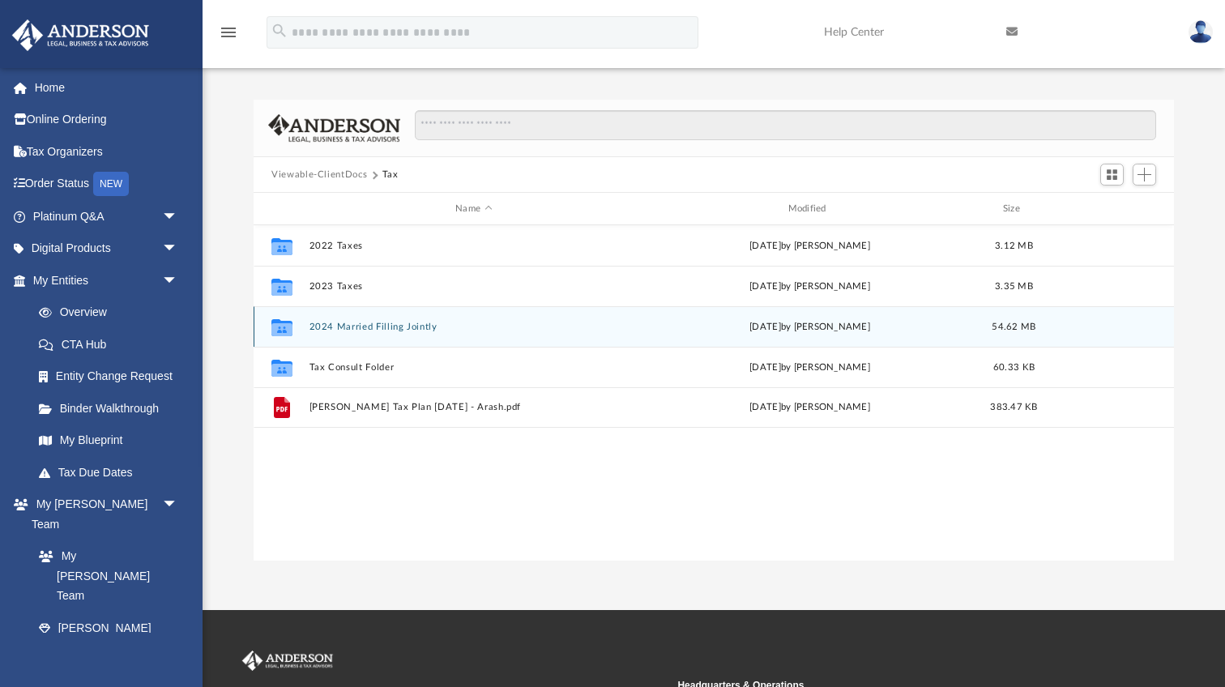
click at [354, 327] on button "2024 Married Filling Jointly" at bounding box center [473, 327] width 329 height 11
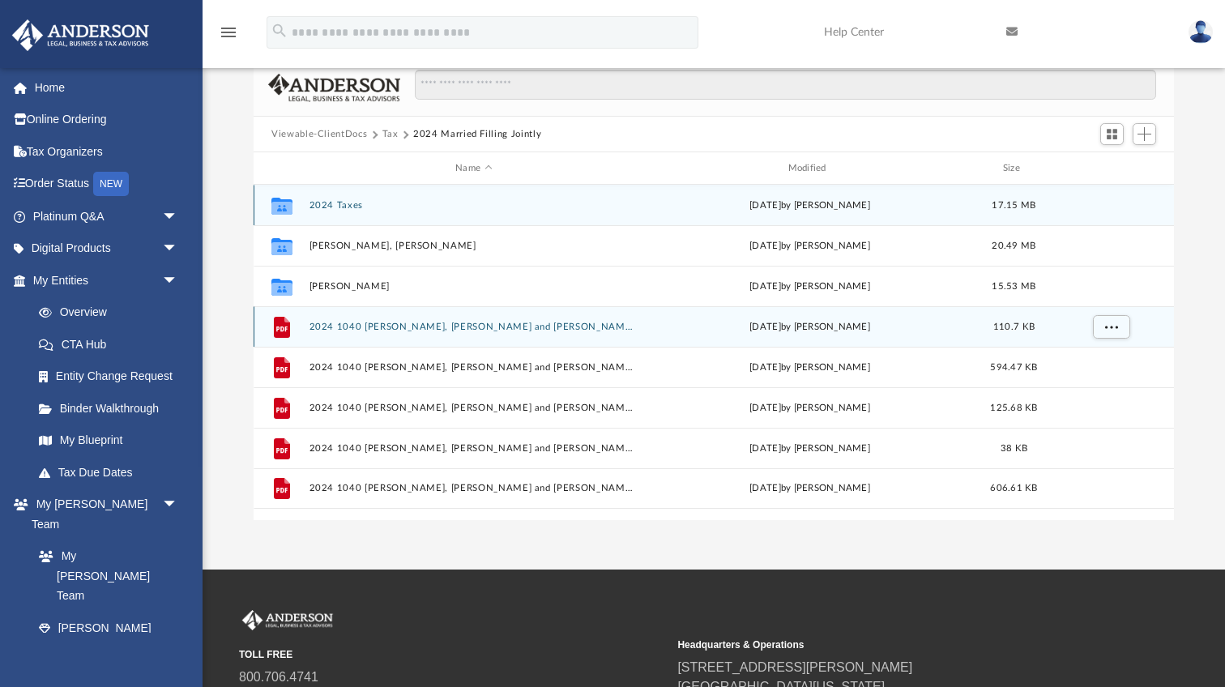
scroll to position [60, 0]
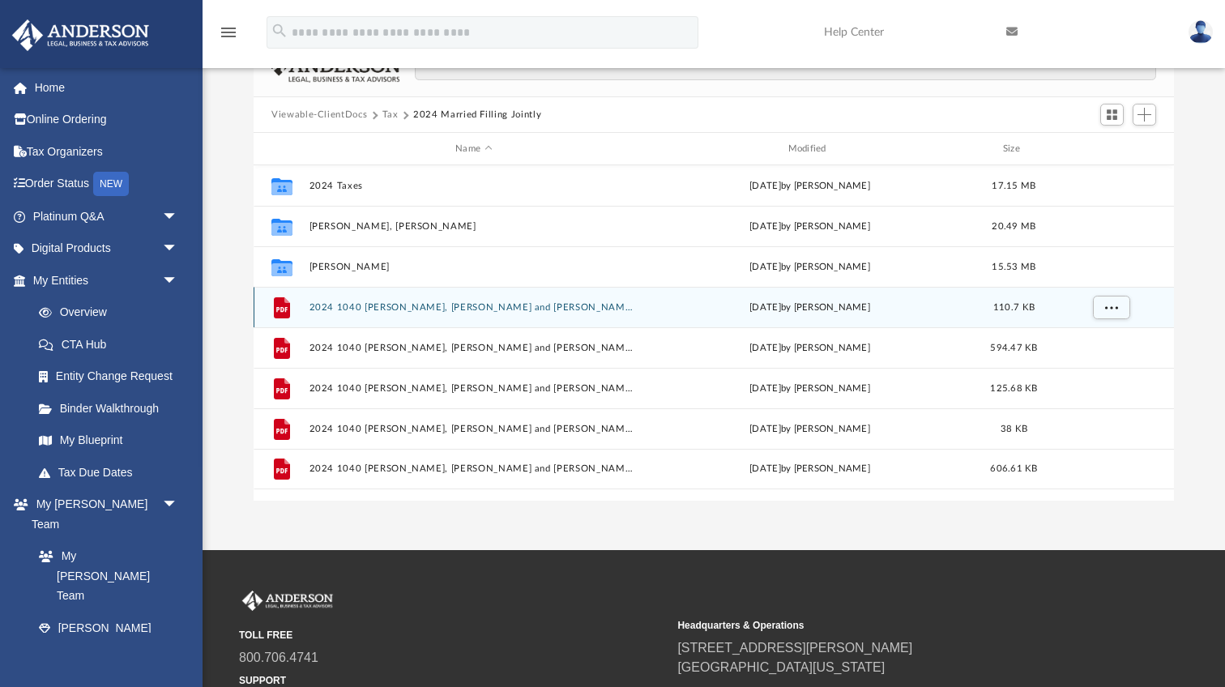
click at [466, 311] on button "2024 1040 [PERSON_NAME], [PERSON_NAME] and [PERSON_NAME] - 1040-ES Payment Vouc…" at bounding box center [473, 307] width 329 height 11
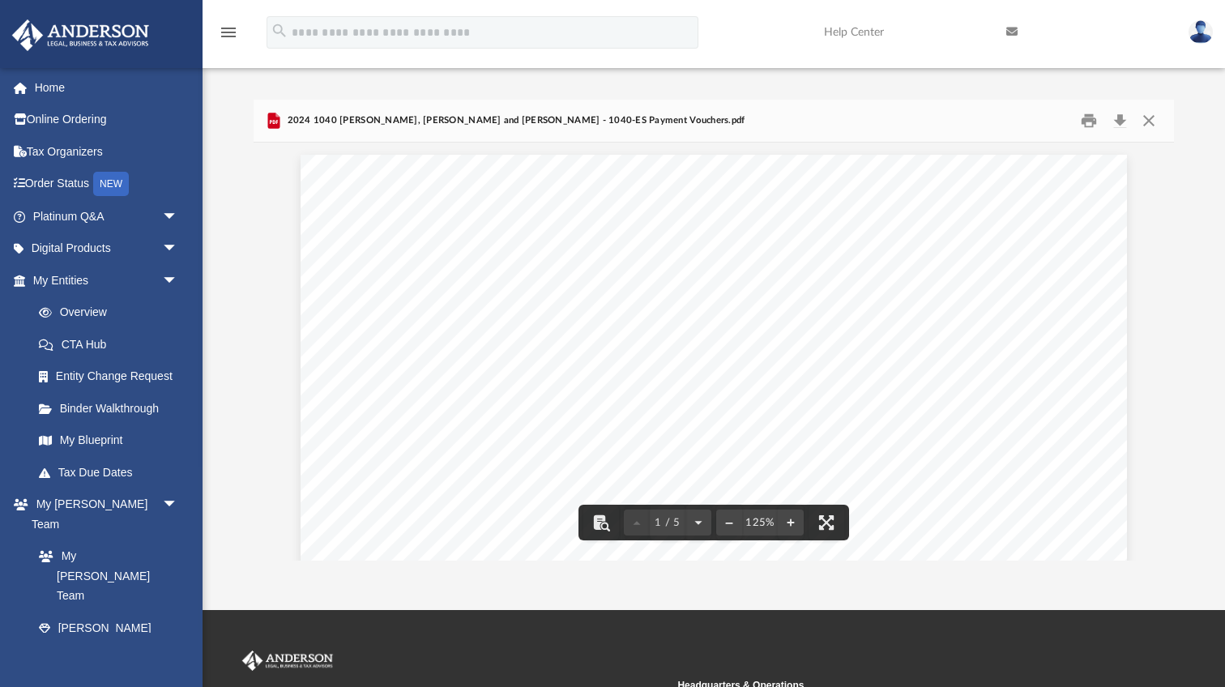
scroll to position [0, 0]
click at [1145, 118] on button "Close" at bounding box center [1148, 121] width 29 height 25
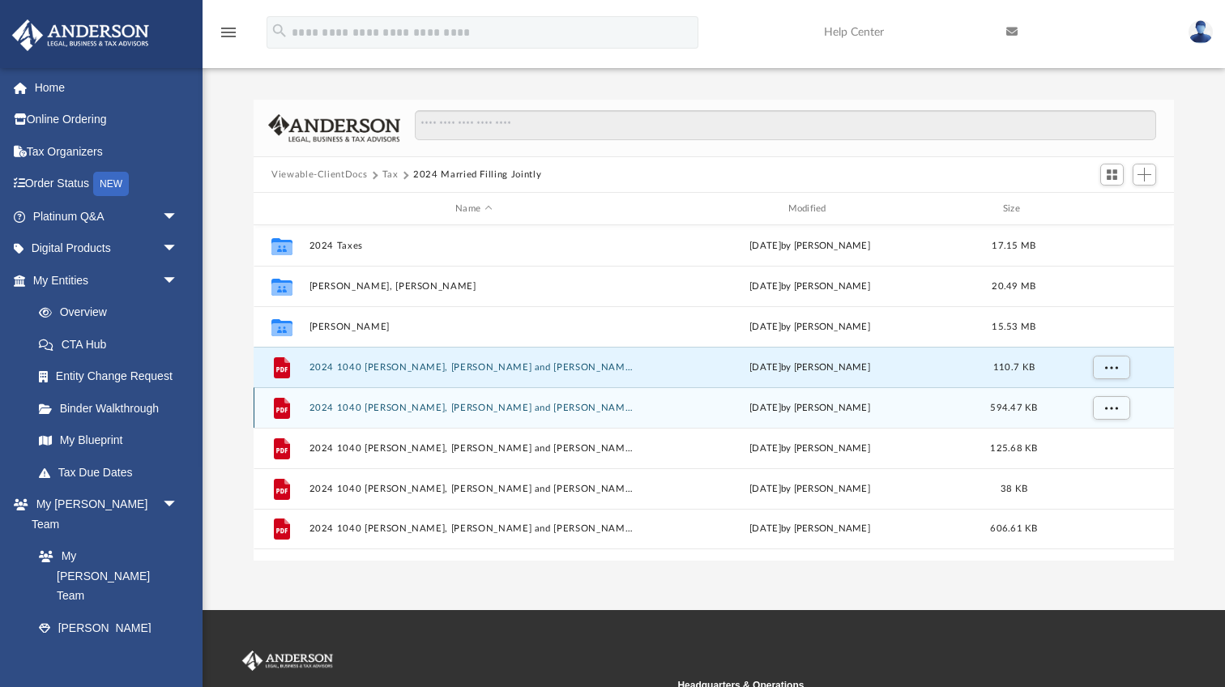
click at [456, 407] on button "2024 1040 [PERSON_NAME], [PERSON_NAME] and [PERSON_NAME] - Completed Copy.pdf" at bounding box center [473, 408] width 329 height 11
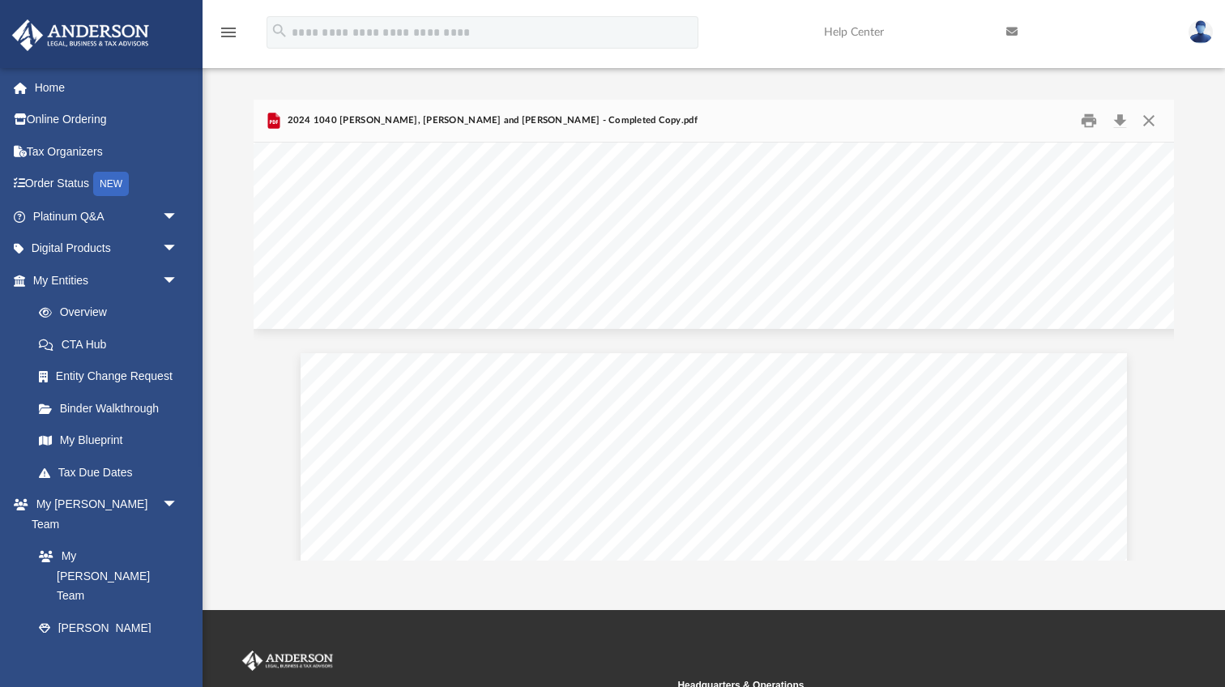
scroll to position [3956, 0]
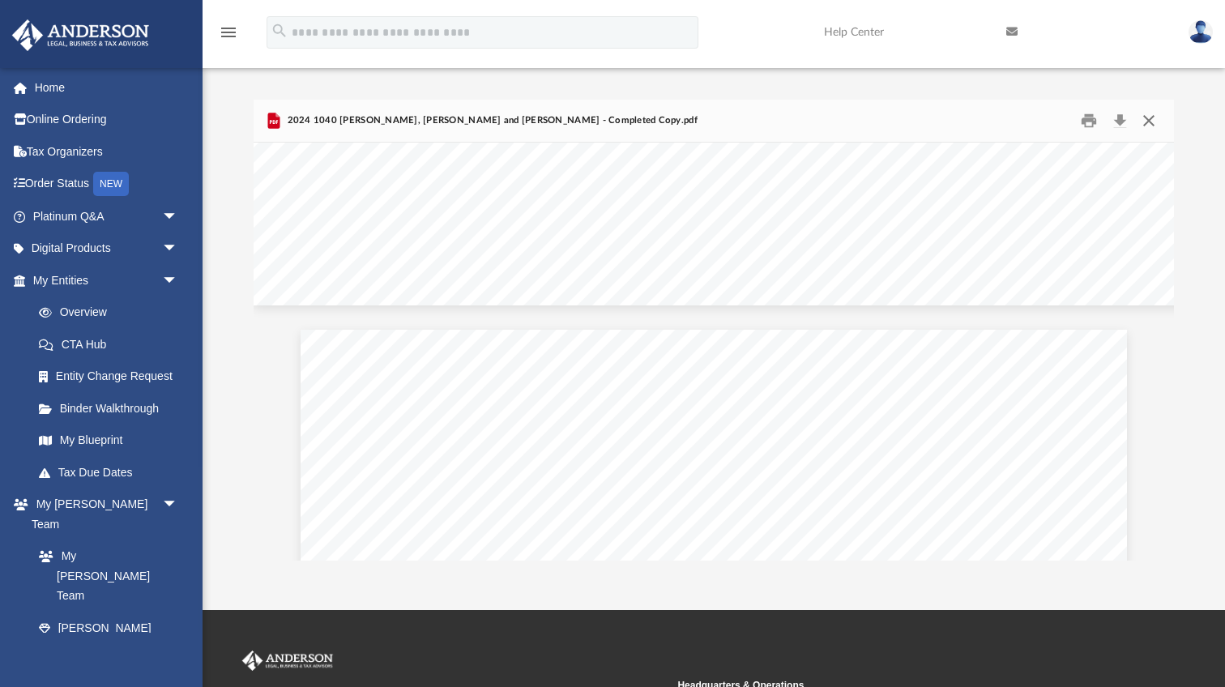
click at [1156, 120] on button "Close" at bounding box center [1148, 121] width 29 height 25
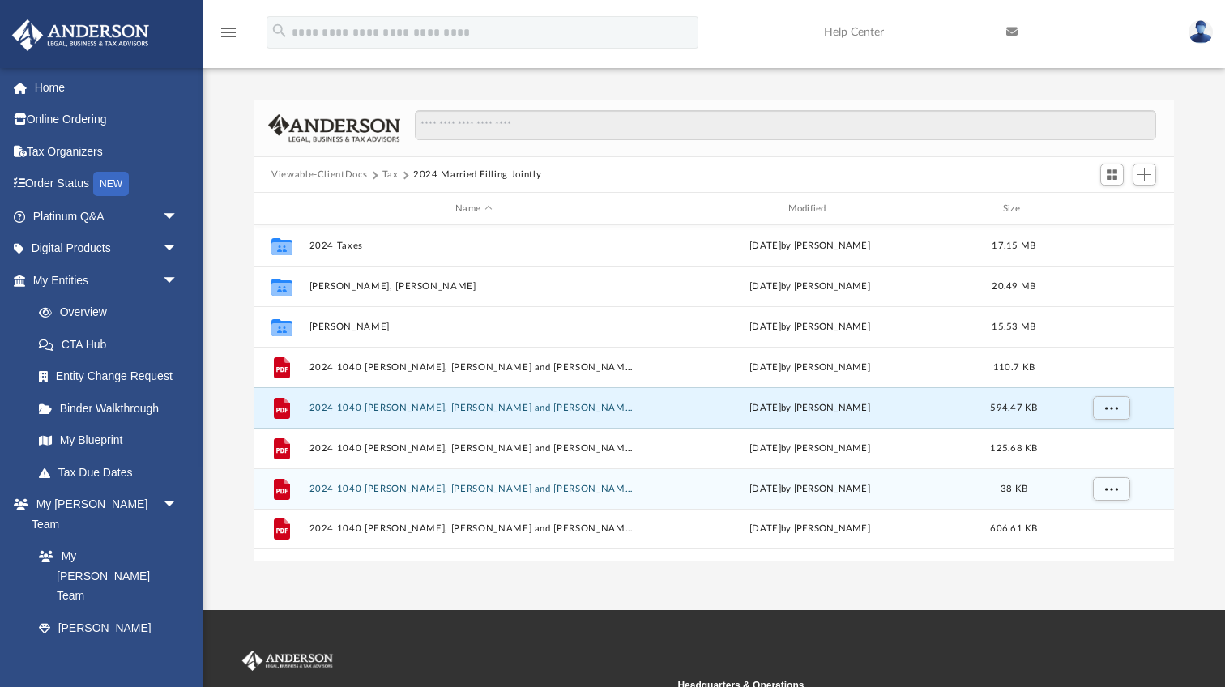
scroll to position [0, 0]
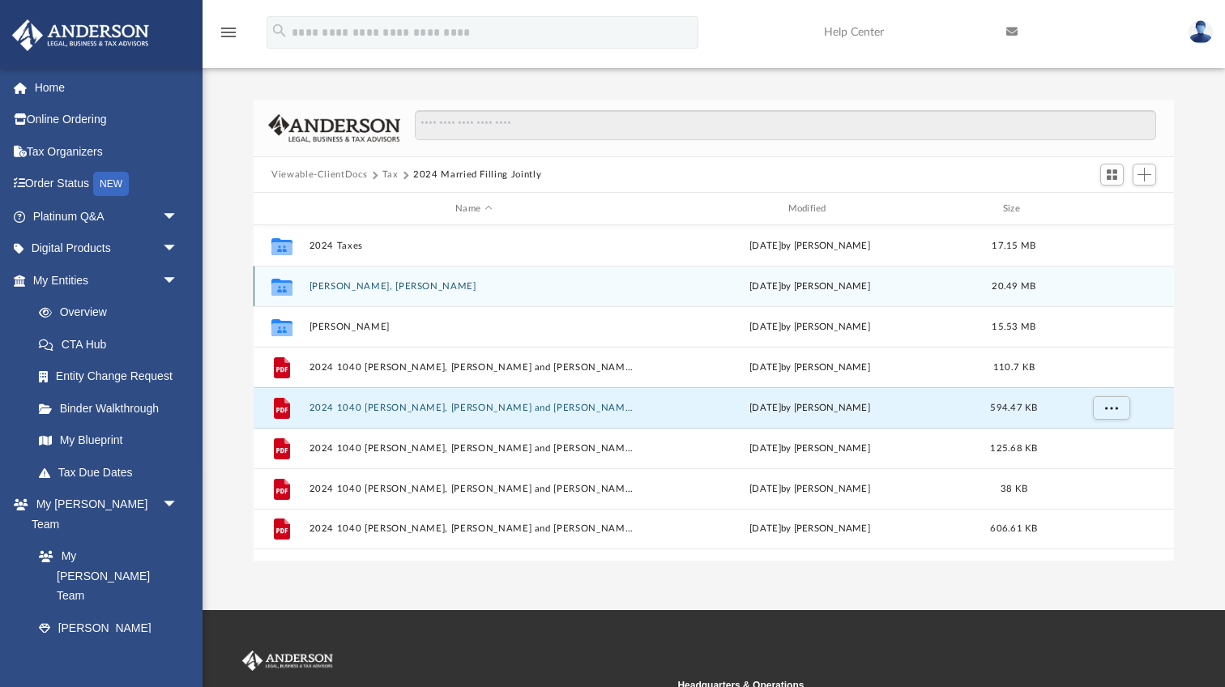
click at [352, 287] on button "[PERSON_NAME], [PERSON_NAME]" at bounding box center [473, 286] width 329 height 11
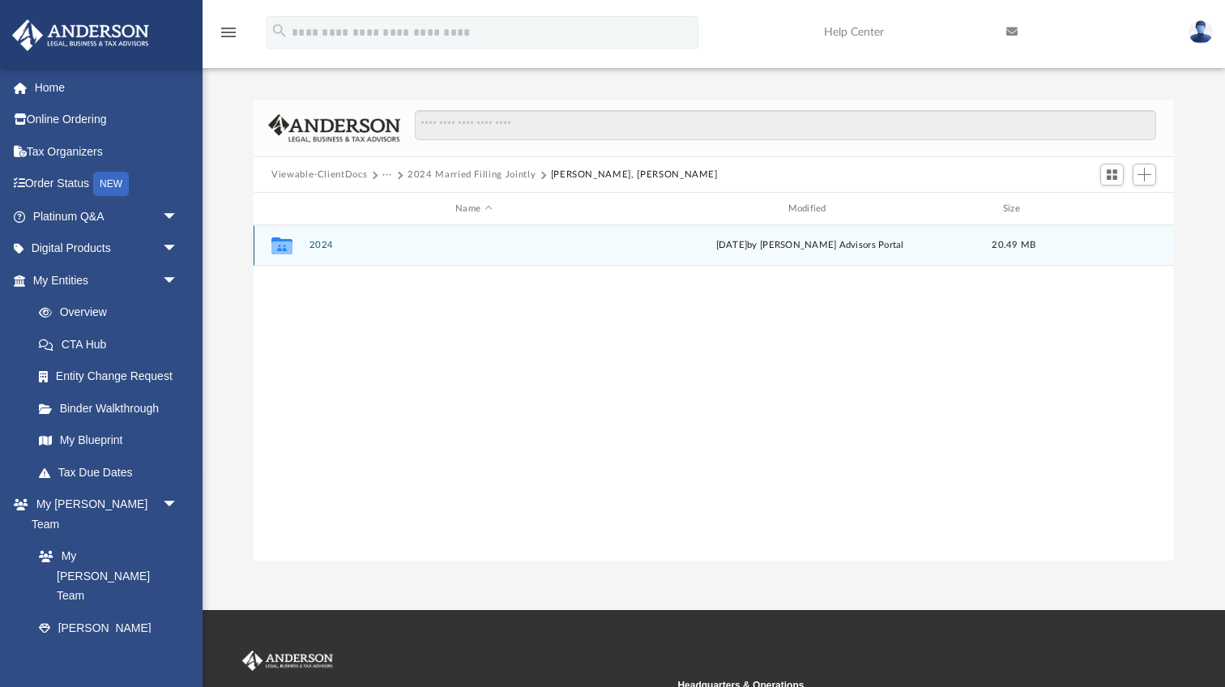
click at [322, 245] on button "2024" at bounding box center [473, 245] width 329 height 11
click at [388, 245] on button "Digital Tax Organizer" at bounding box center [473, 245] width 329 height 11
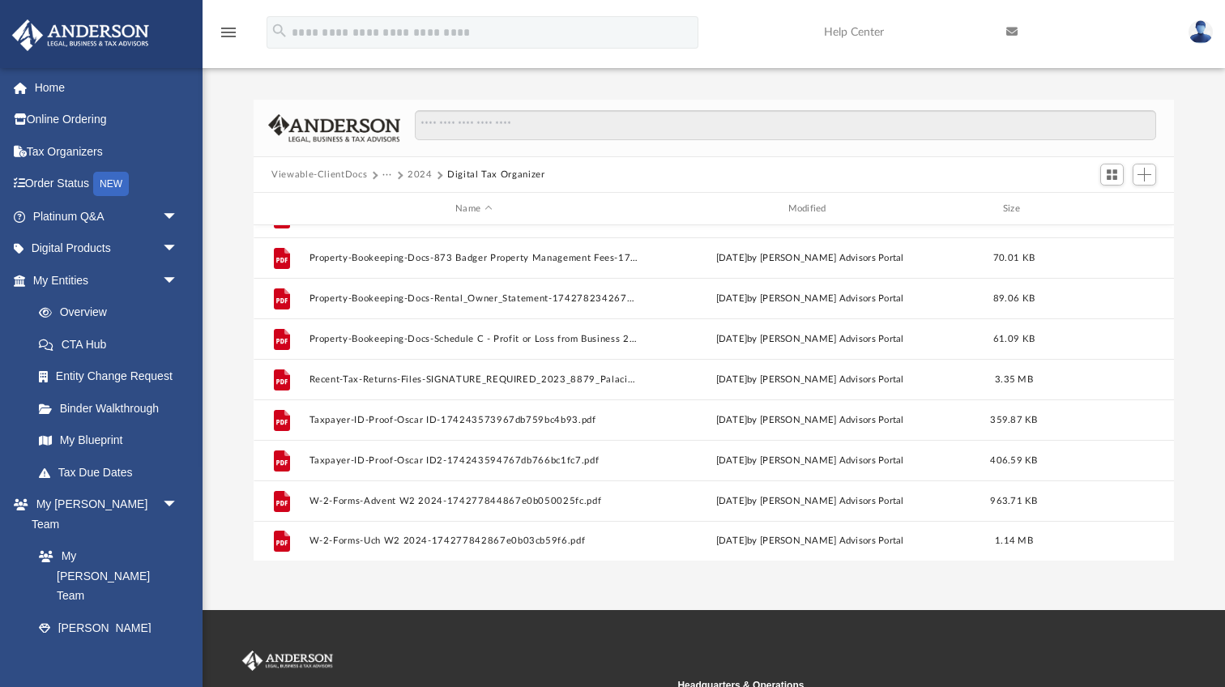
scroll to position [960, 0]
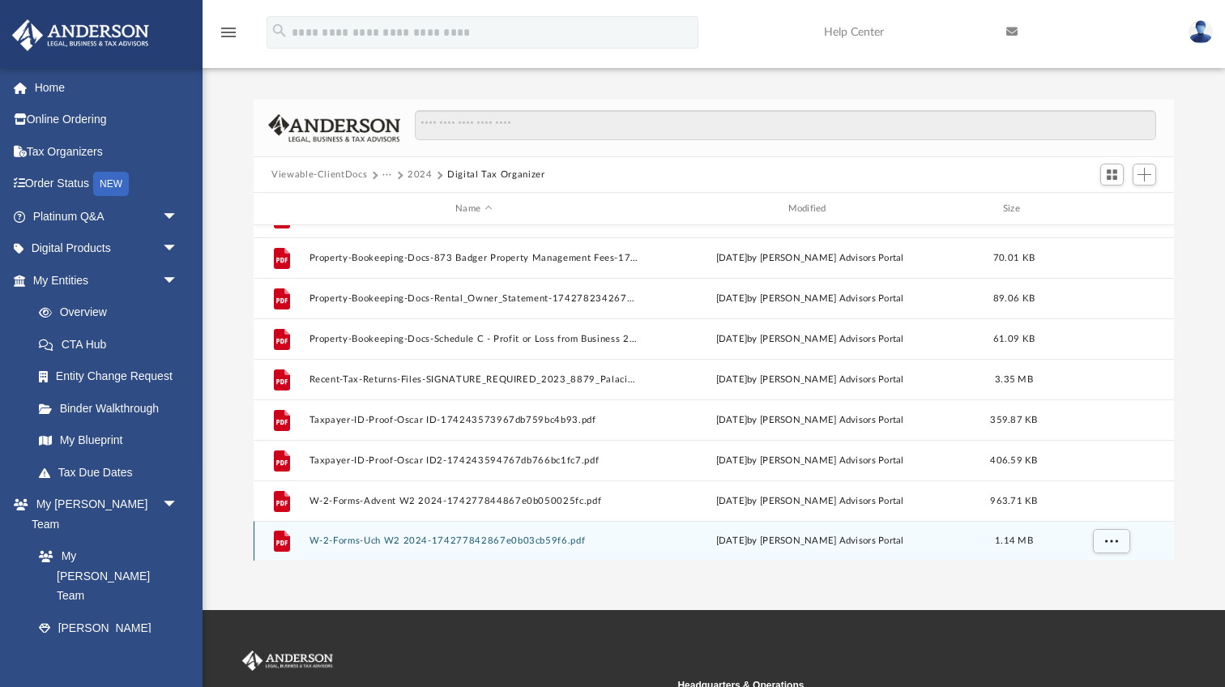
click at [468, 540] on button "W-2-Forms-Uch W2 2024-174277842867e0b03cb59f6.pdf" at bounding box center [473, 540] width 329 height 11
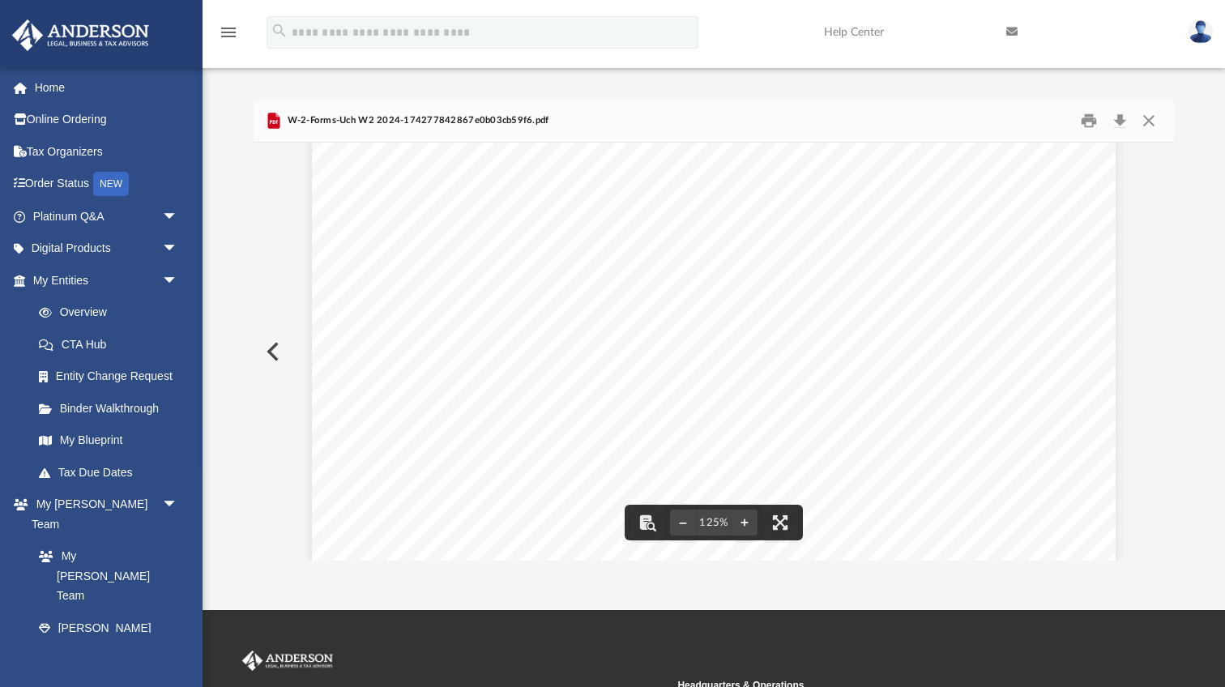
scroll to position [516, 0]
click at [685, 522] on button "File preview" at bounding box center [683, 523] width 26 height 36
click at [745, 529] on button "File preview" at bounding box center [744, 523] width 26 height 36
